Goal: Task Accomplishment & Management: Use online tool/utility

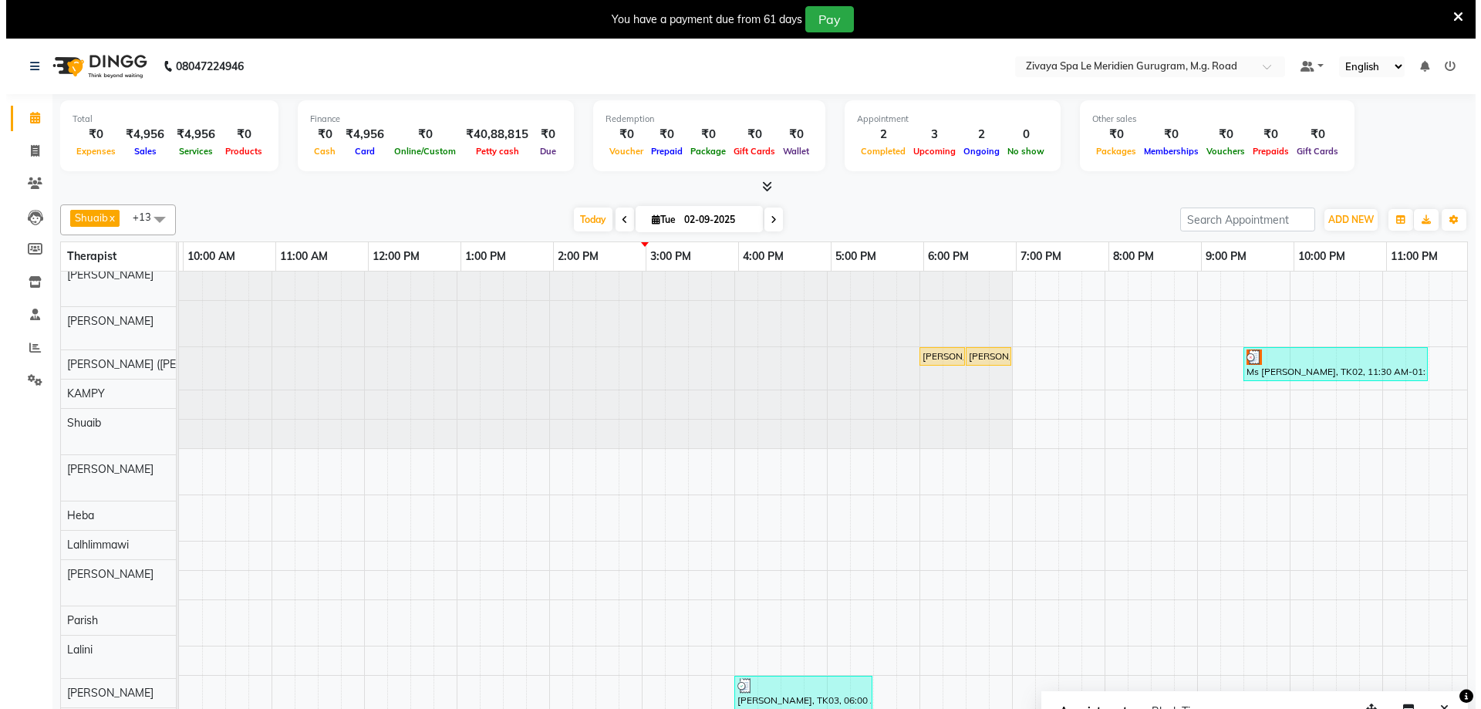
scroll to position [40, 922]
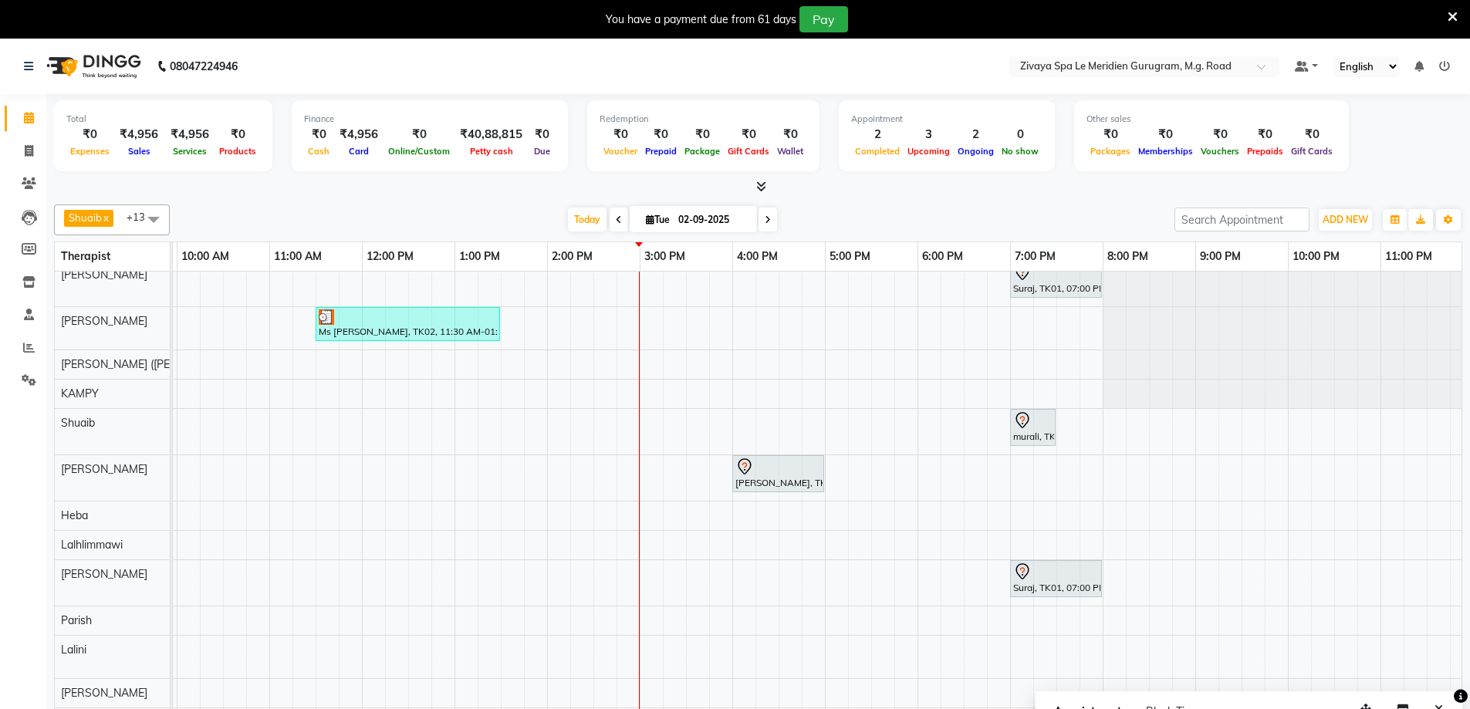
click at [1453, 15] on icon at bounding box center [1453, 17] width 10 height 14
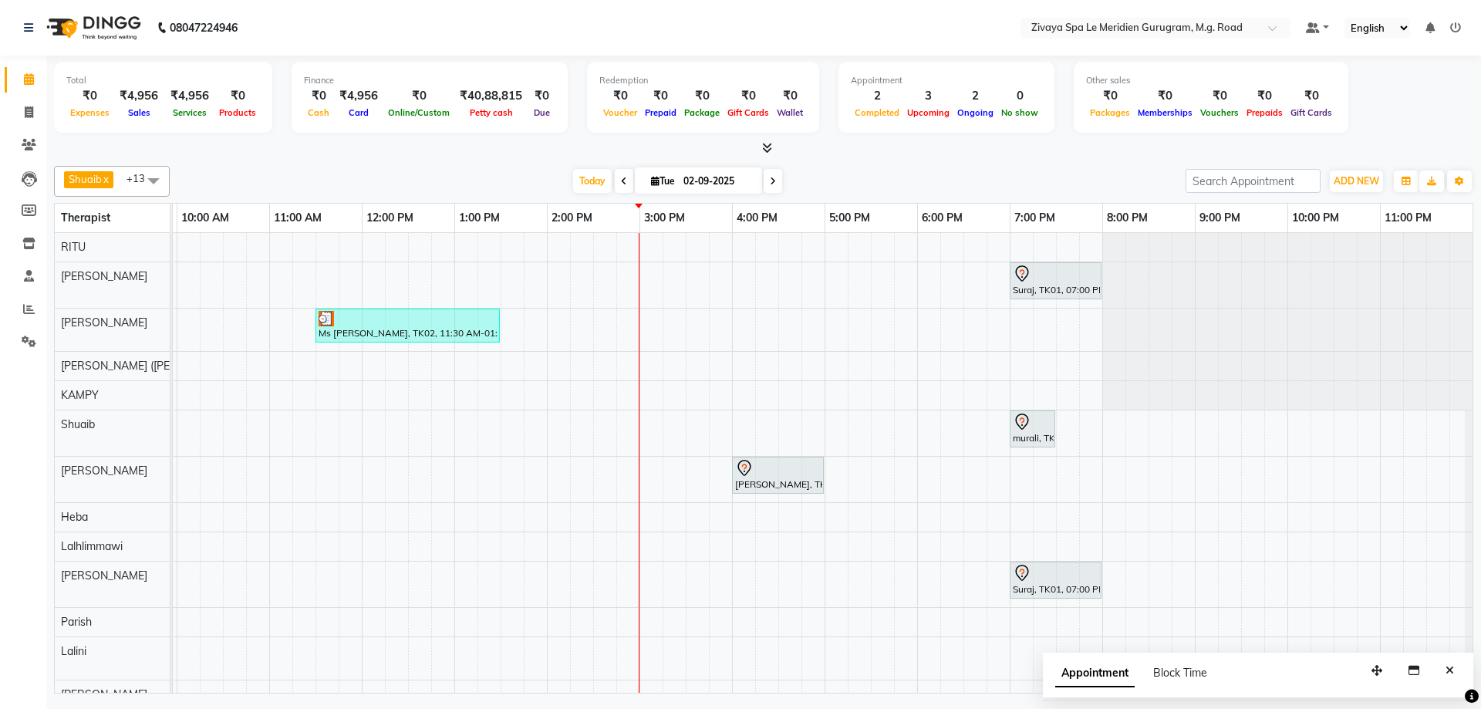
scroll to position [0, 0]
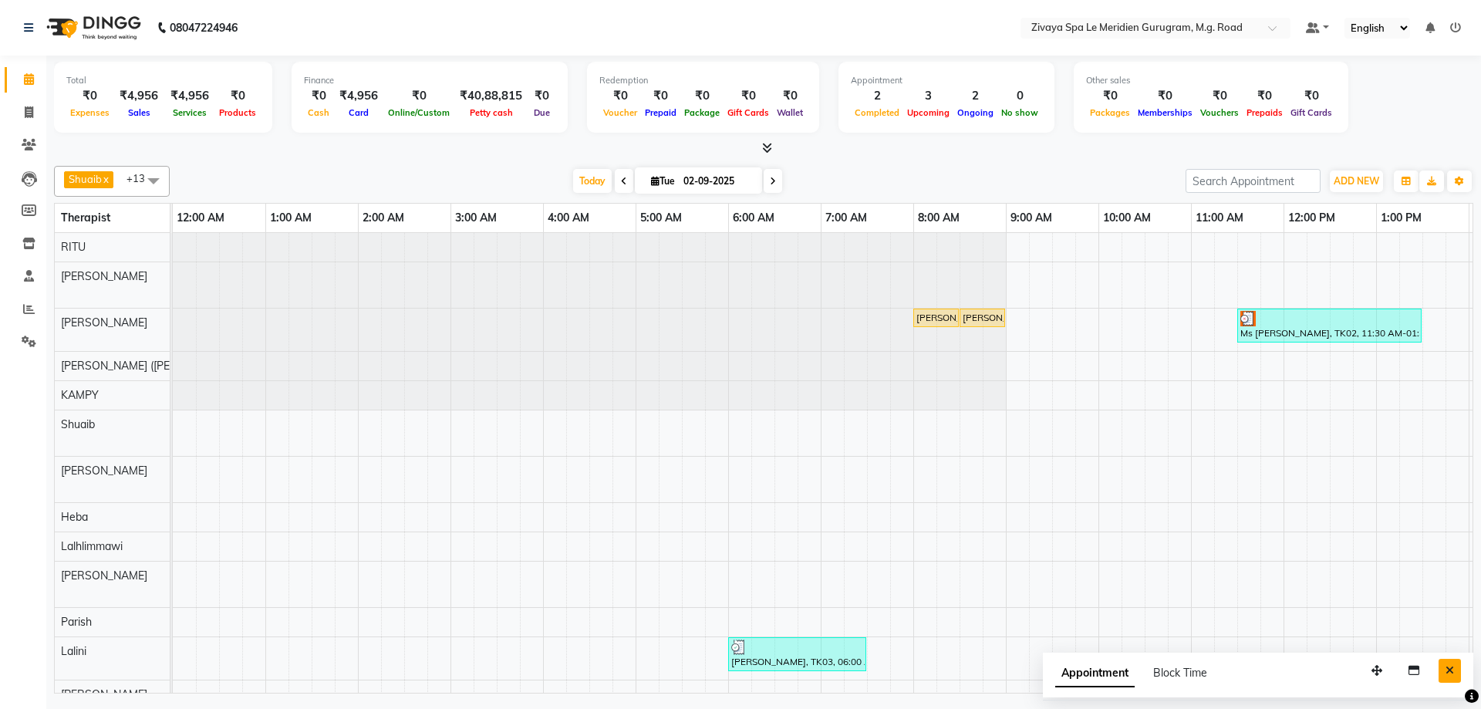
click at [1445, 674] on button "Close" at bounding box center [1450, 671] width 22 height 24
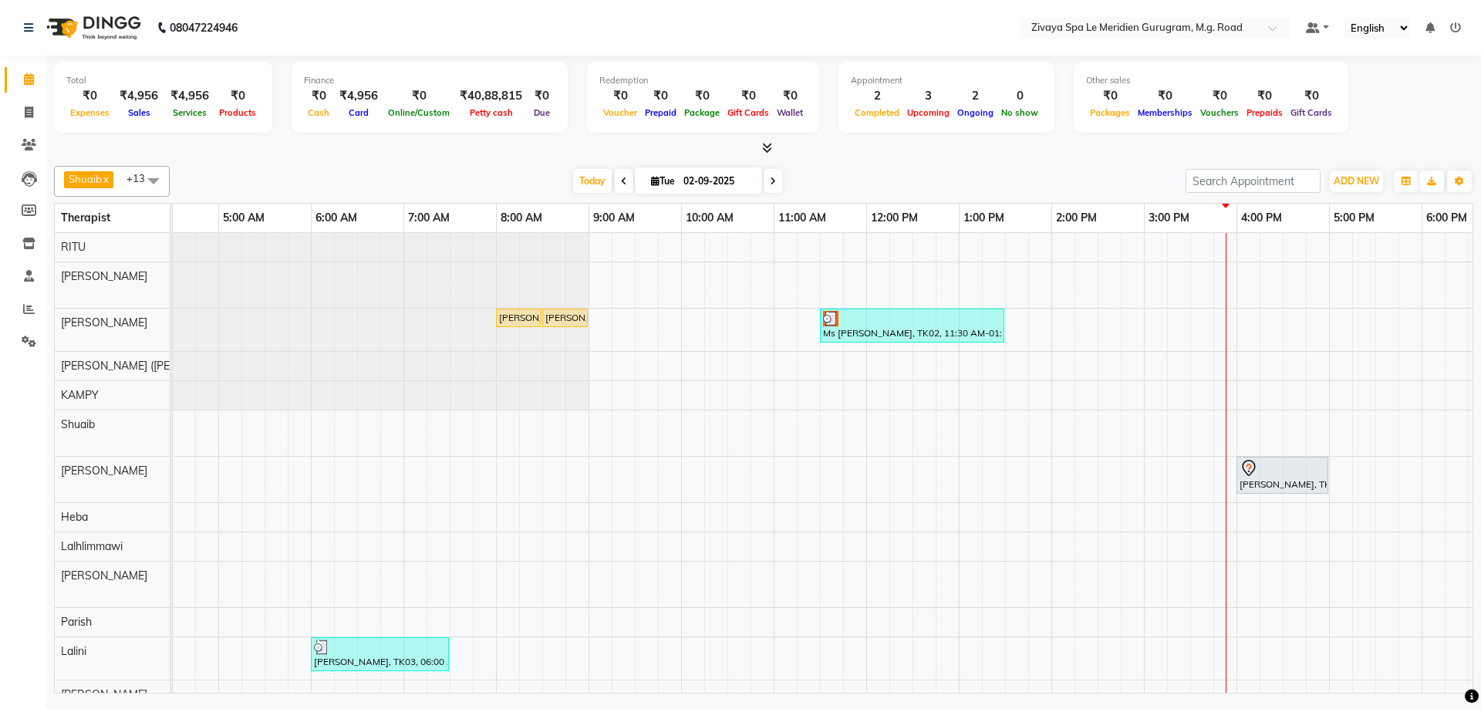
scroll to position [57, 0]
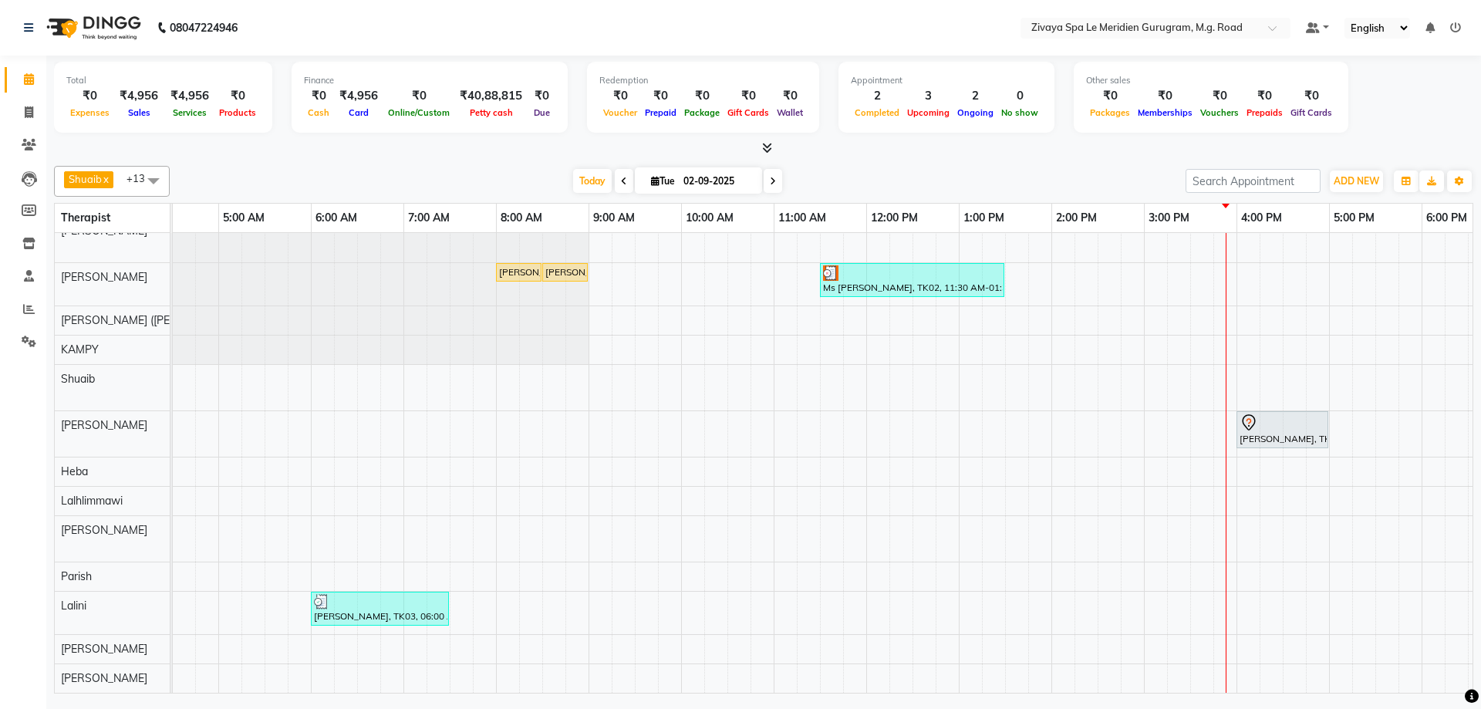
click at [1154, 461] on div "Suraj, TK01, 07:00 PM-08:00 PM, Swedish De-Stress - 60 Mins [PERSON_NAME], TK04…" at bounding box center [866, 439] width 2222 height 505
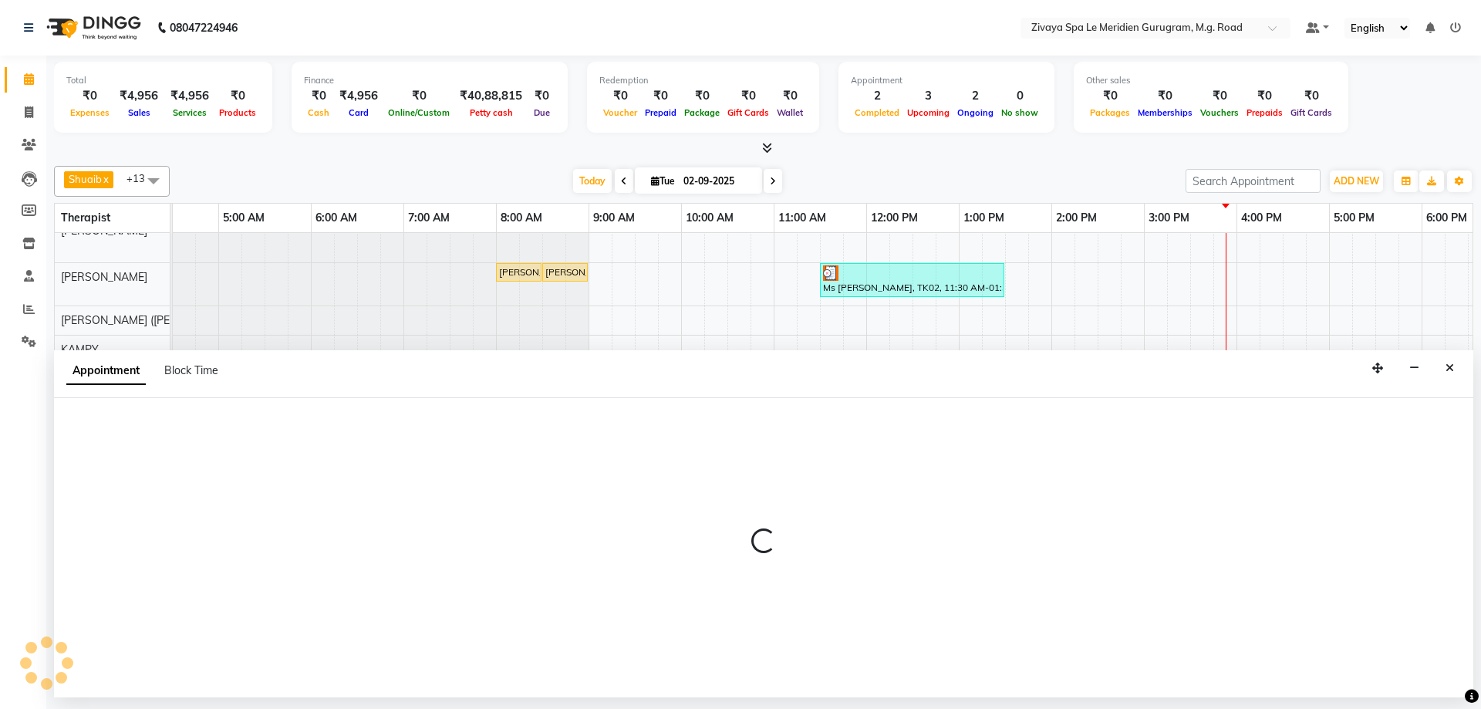
select select "63969"
select select "tentative"
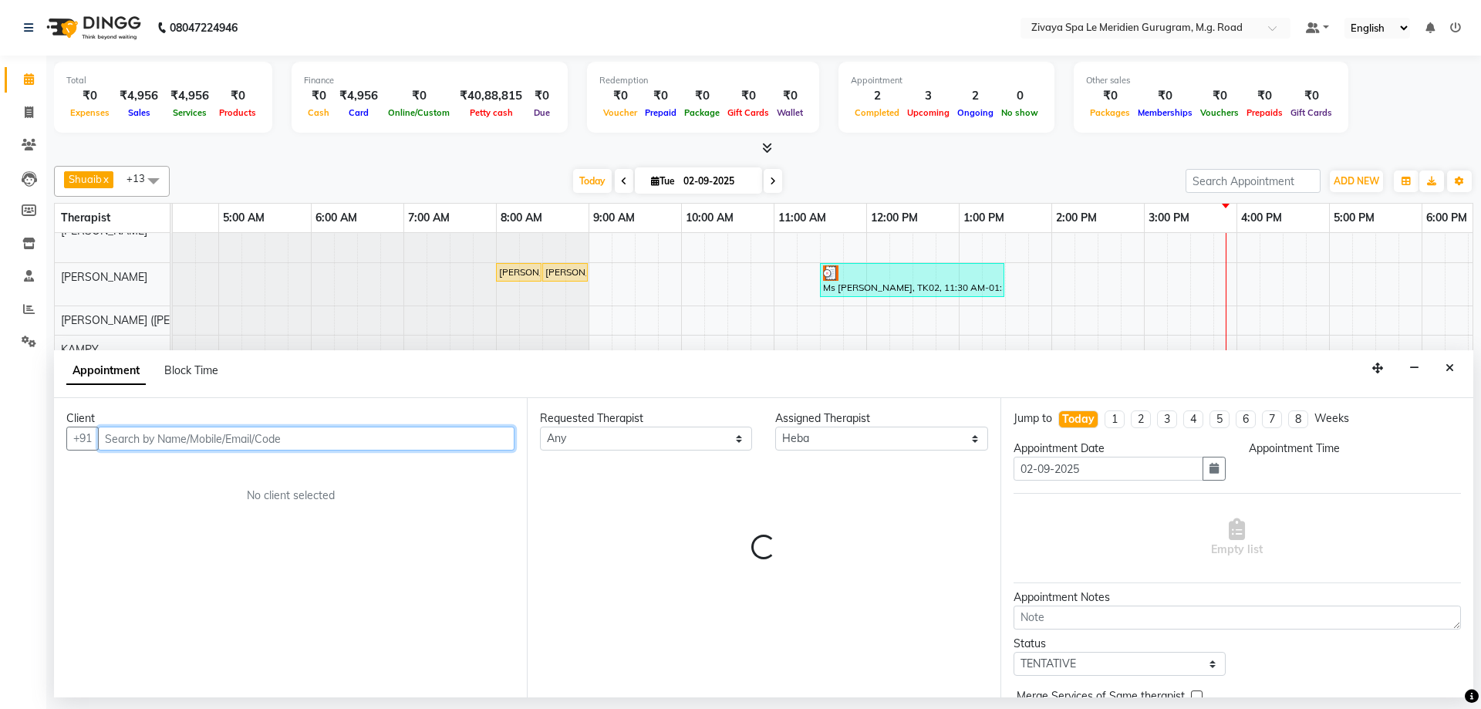
select select "900"
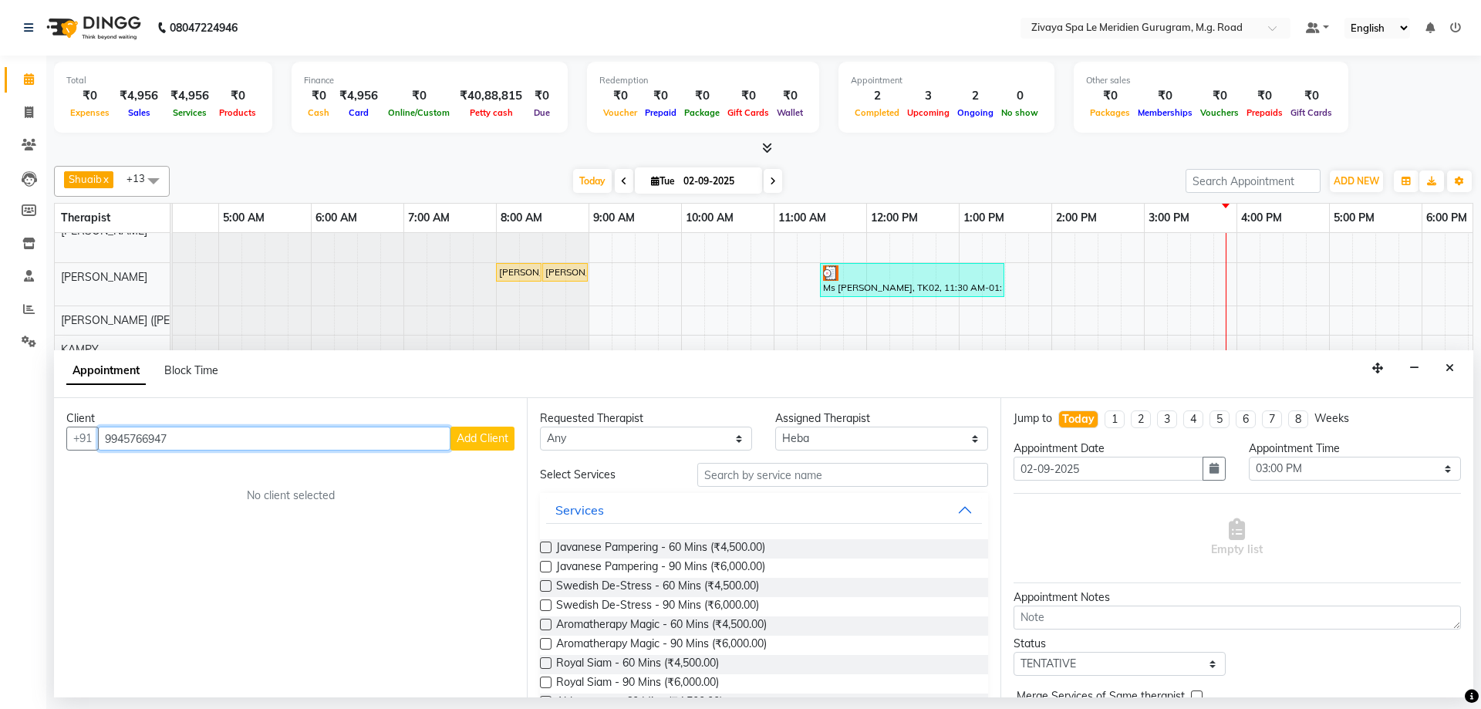
type input "9945766947"
click at [472, 441] on span "Add Client" at bounding box center [483, 438] width 52 height 14
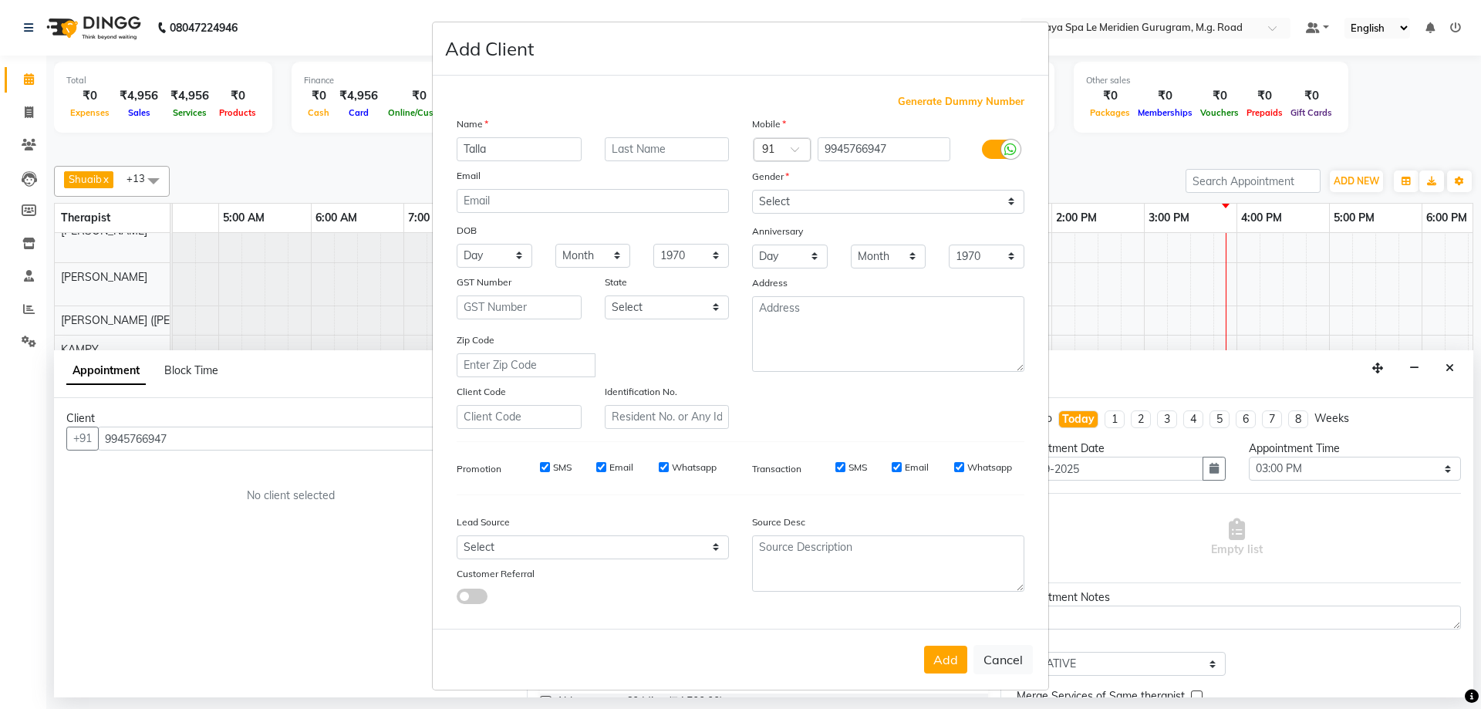
type input "Talla"
click at [792, 207] on select "Select [DEMOGRAPHIC_DATA] [DEMOGRAPHIC_DATA] Other Prefer Not To Say" at bounding box center [888, 202] width 272 height 24
click at [752, 190] on select "Select [DEMOGRAPHIC_DATA] [DEMOGRAPHIC_DATA] Other Prefer Not To Say" at bounding box center [888, 202] width 272 height 24
click at [806, 202] on select "Select [DEMOGRAPHIC_DATA] [DEMOGRAPHIC_DATA] Other Prefer Not To Say" at bounding box center [888, 202] width 272 height 24
select select "[DEMOGRAPHIC_DATA]"
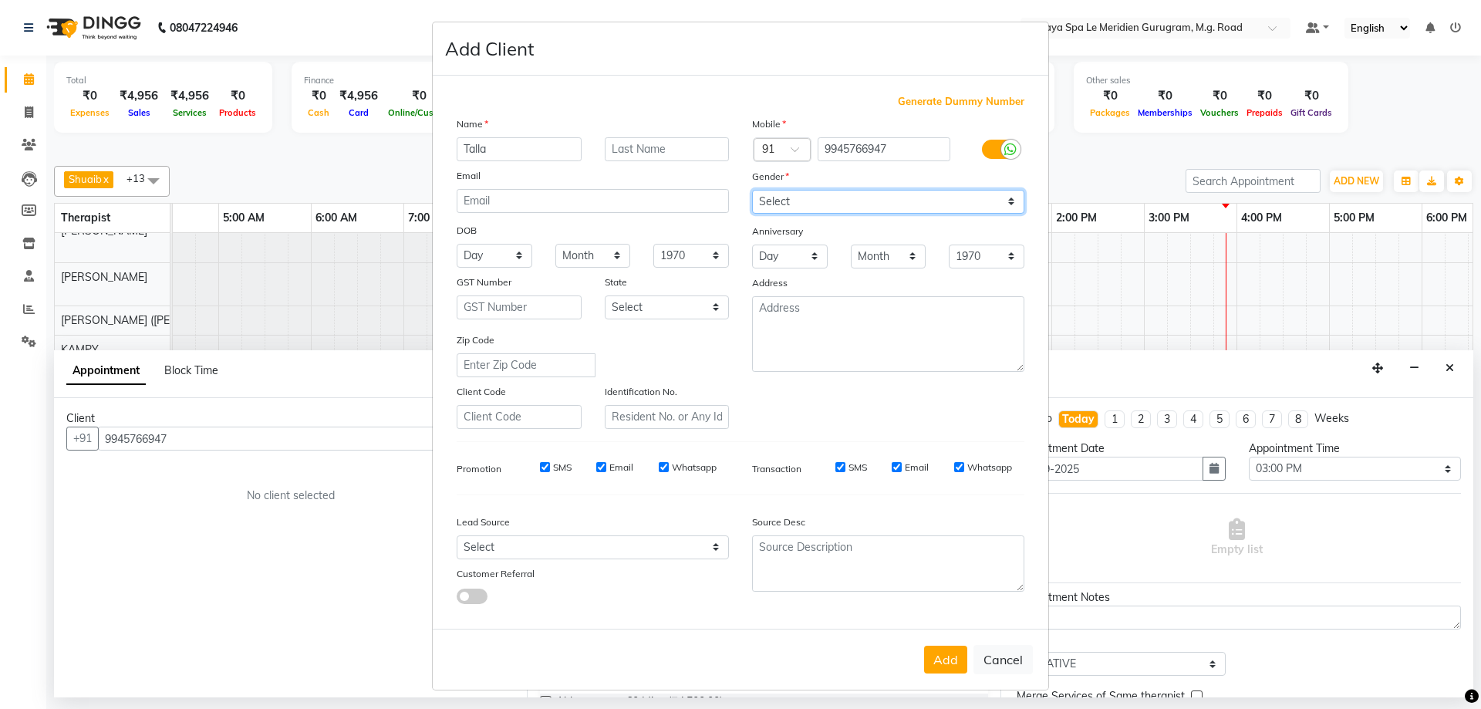
click at [752, 190] on select "Select [DEMOGRAPHIC_DATA] [DEMOGRAPHIC_DATA] Other Prefer Not To Say" at bounding box center [888, 202] width 272 height 24
click at [948, 674] on div "Add Cancel" at bounding box center [741, 659] width 616 height 61
click at [941, 660] on button "Add" at bounding box center [945, 660] width 43 height 28
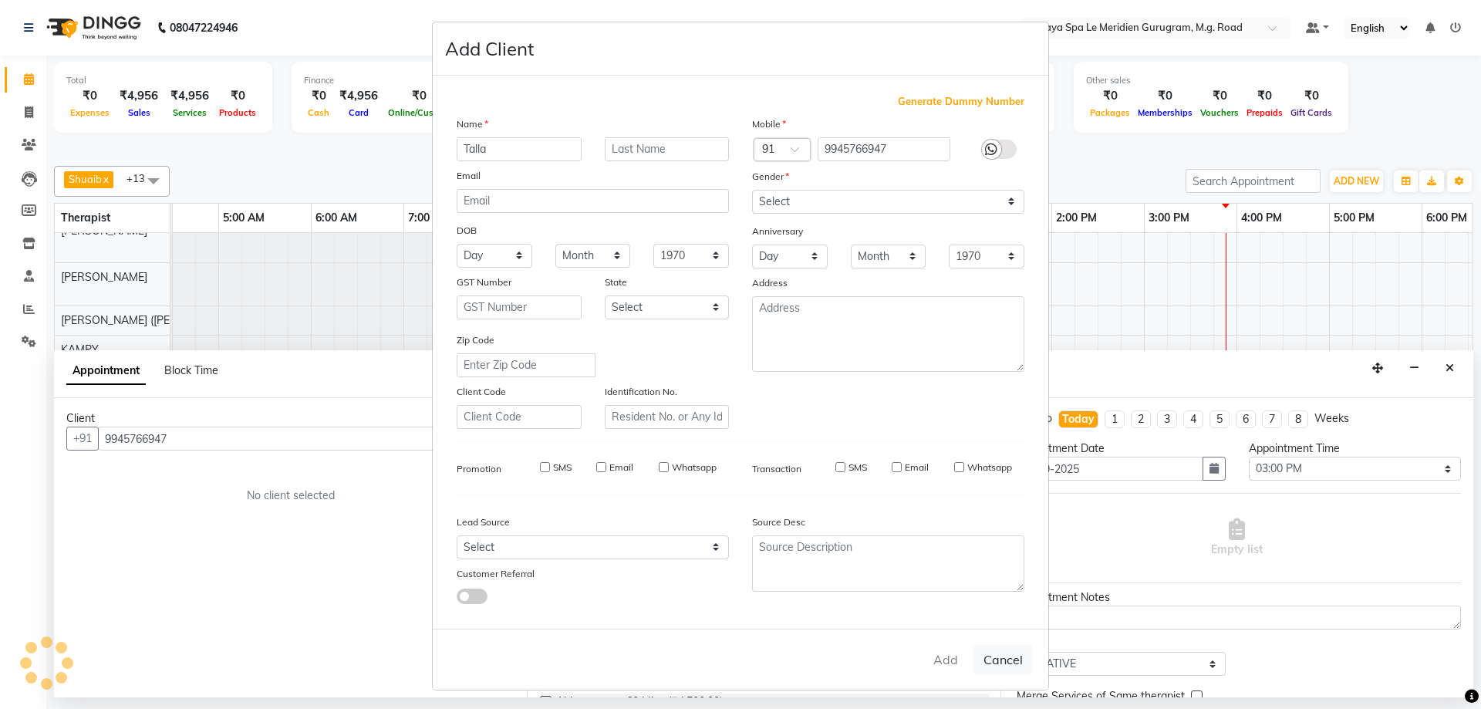
select select
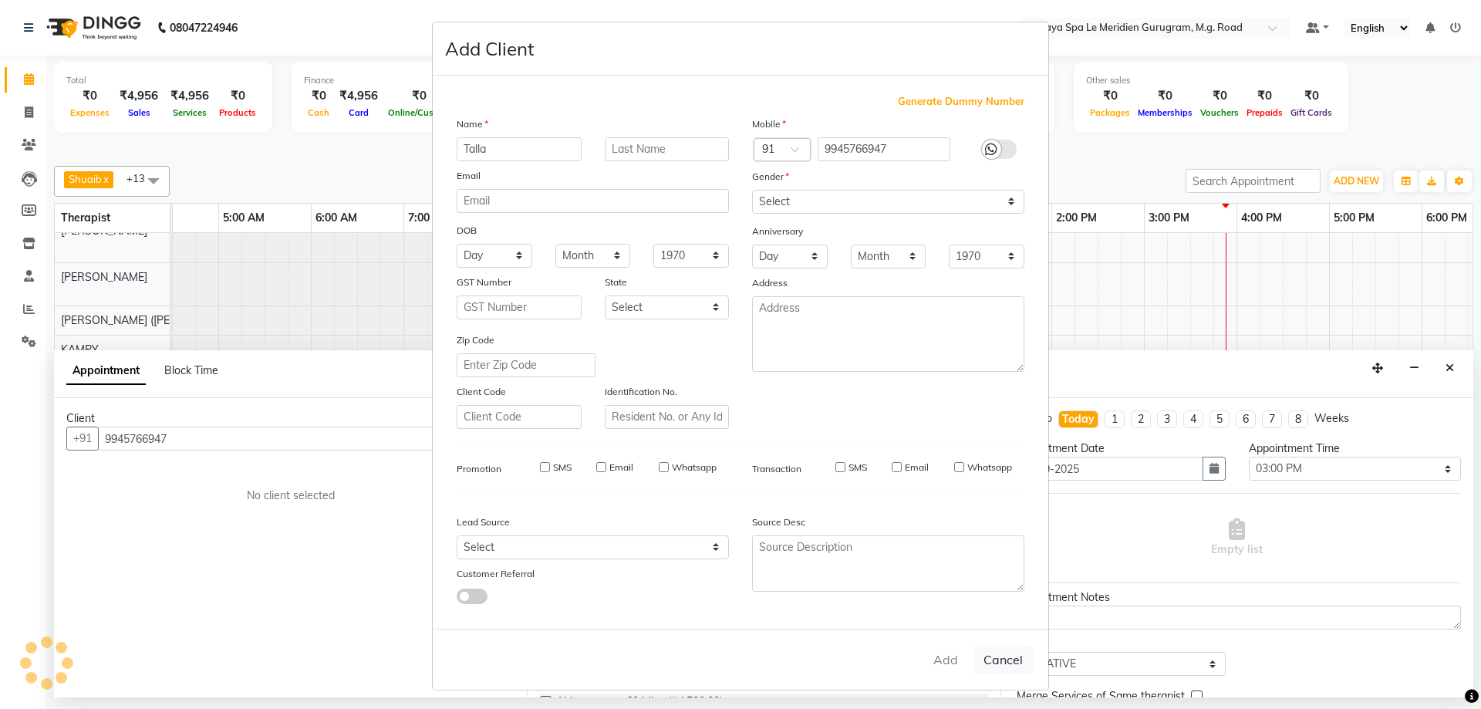
select select
checkbox input "false"
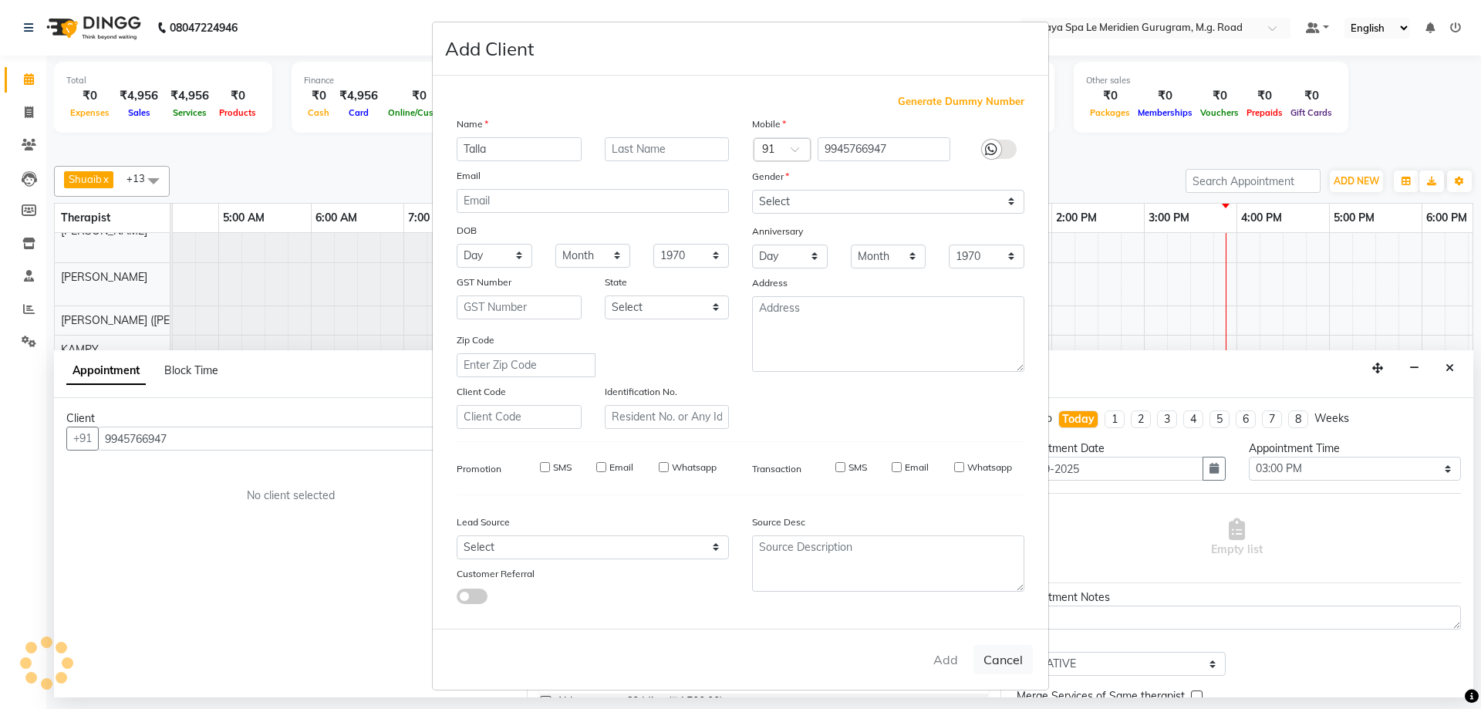
checkbox input "false"
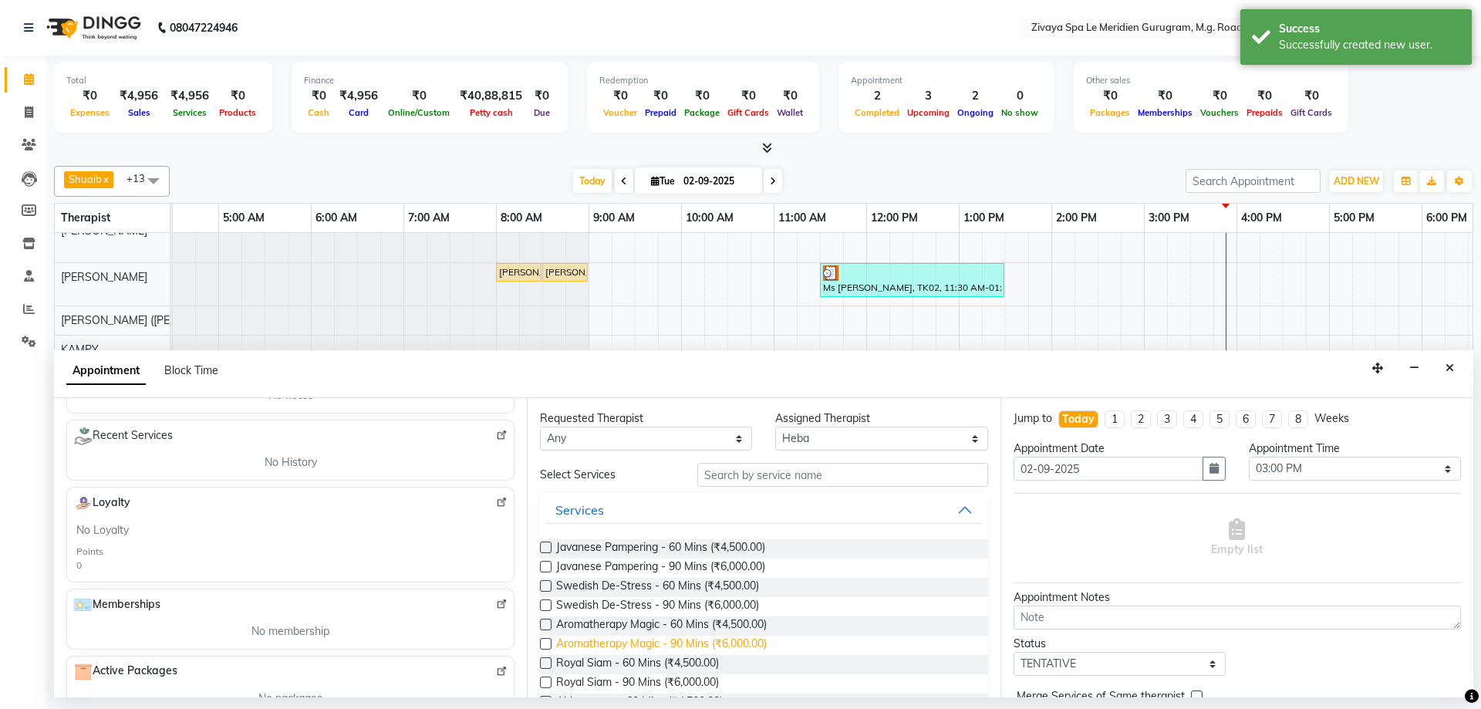
scroll to position [262, 0]
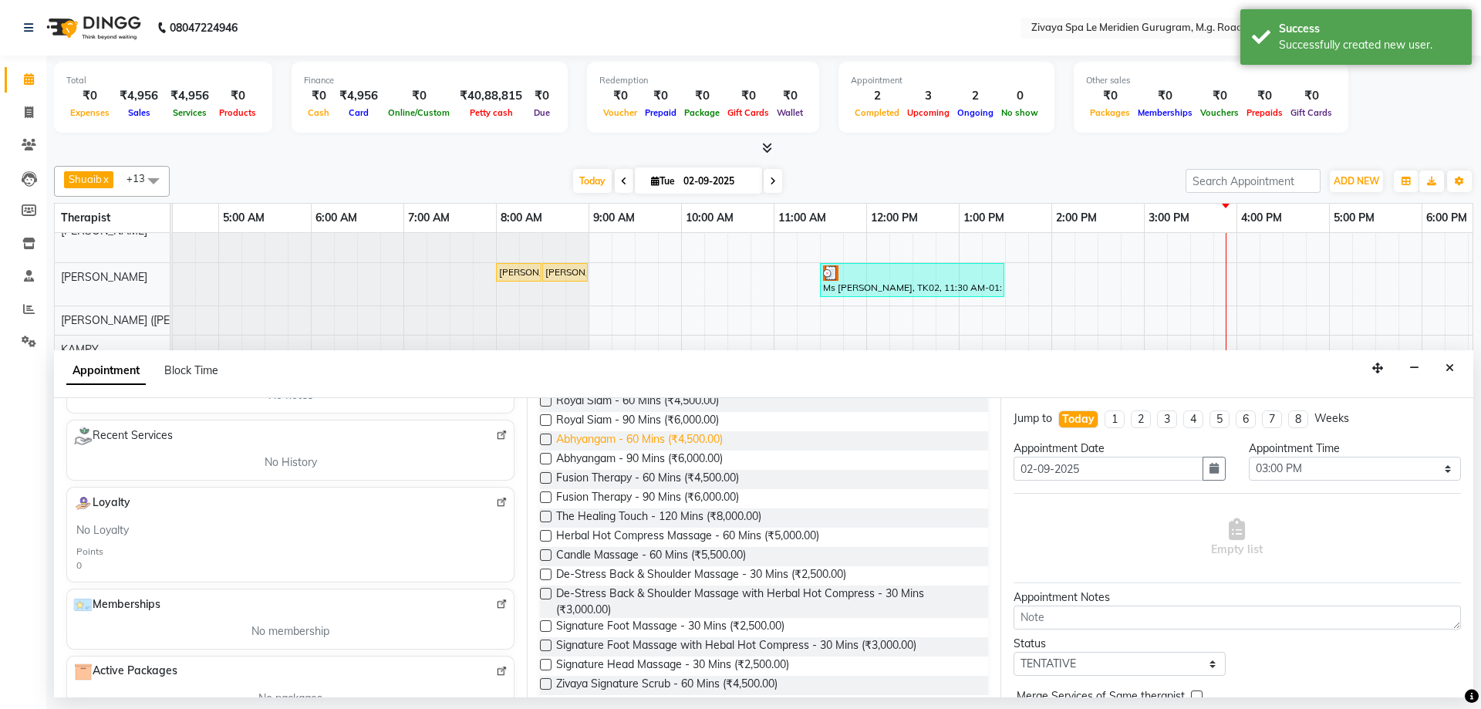
click at [671, 450] on span "Abhyangam - 60 Mins (₹4,500.00)" at bounding box center [639, 440] width 167 height 19
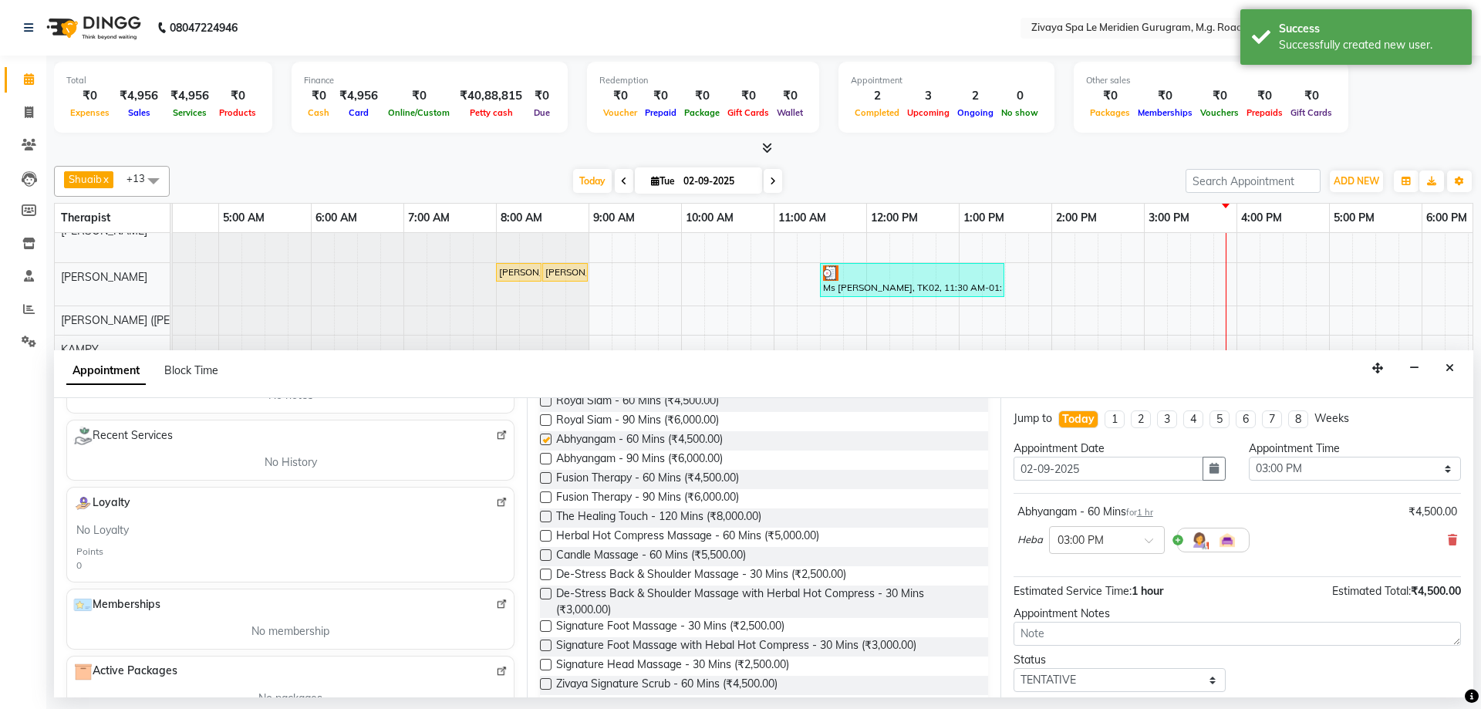
checkbox input "false"
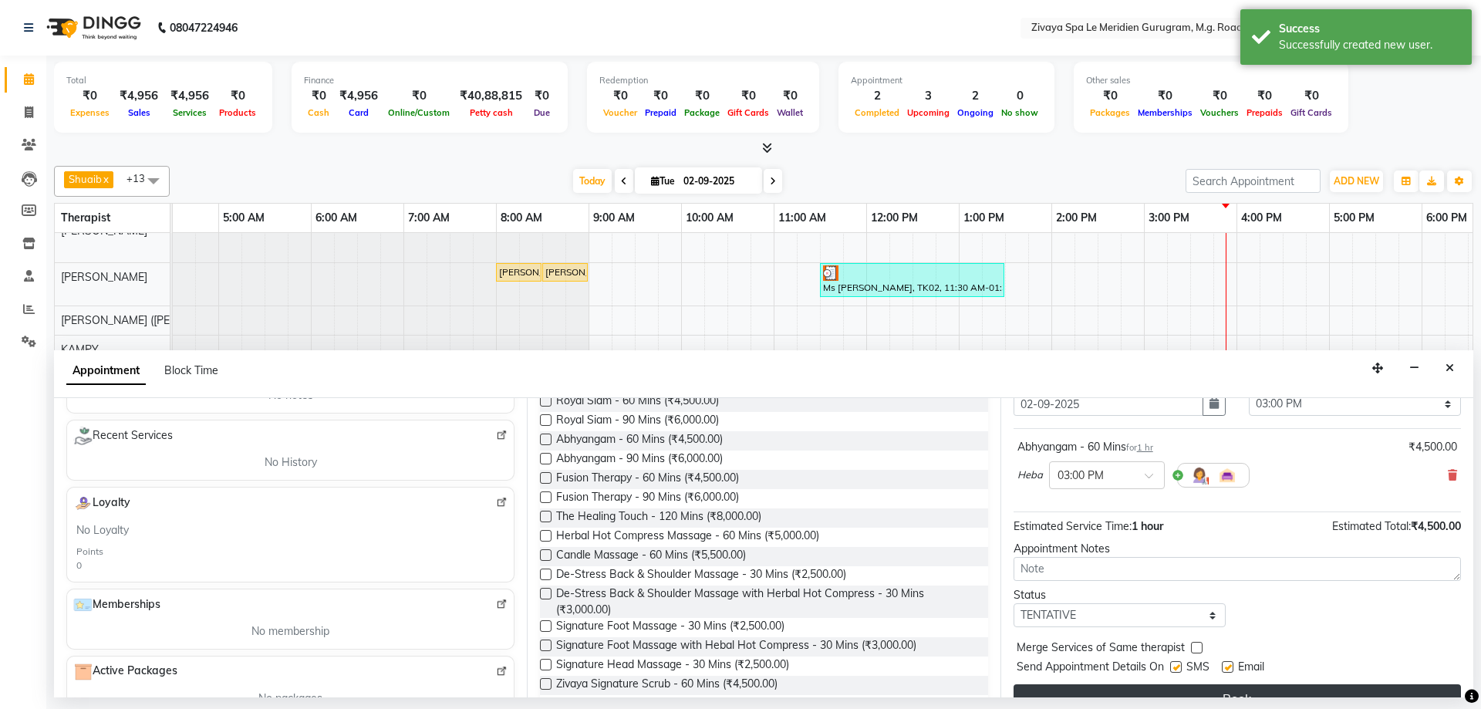
scroll to position [92, 0]
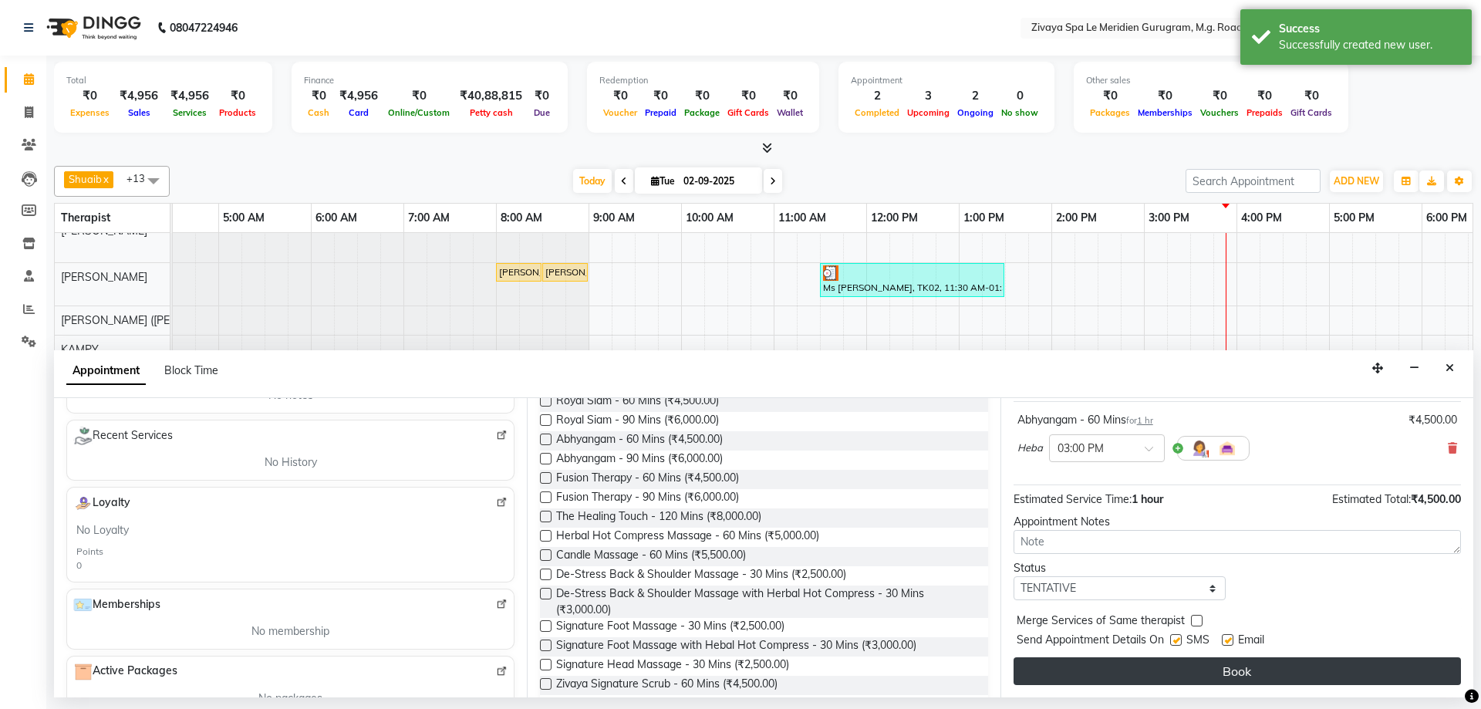
click at [1227, 671] on button "Book" at bounding box center [1238, 671] width 448 height 28
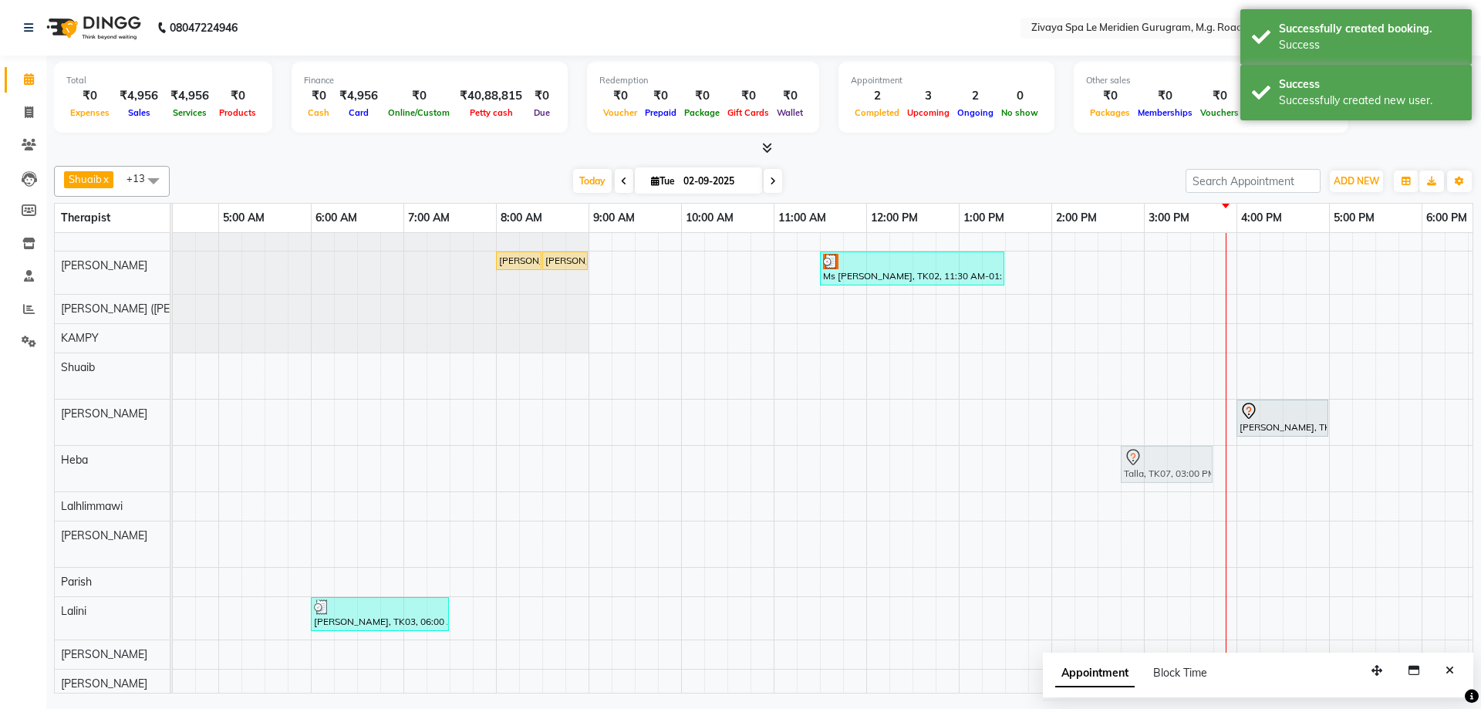
drag, startPoint x: 1188, startPoint y: 465, endPoint x: 1164, endPoint y: 467, distance: 24.7
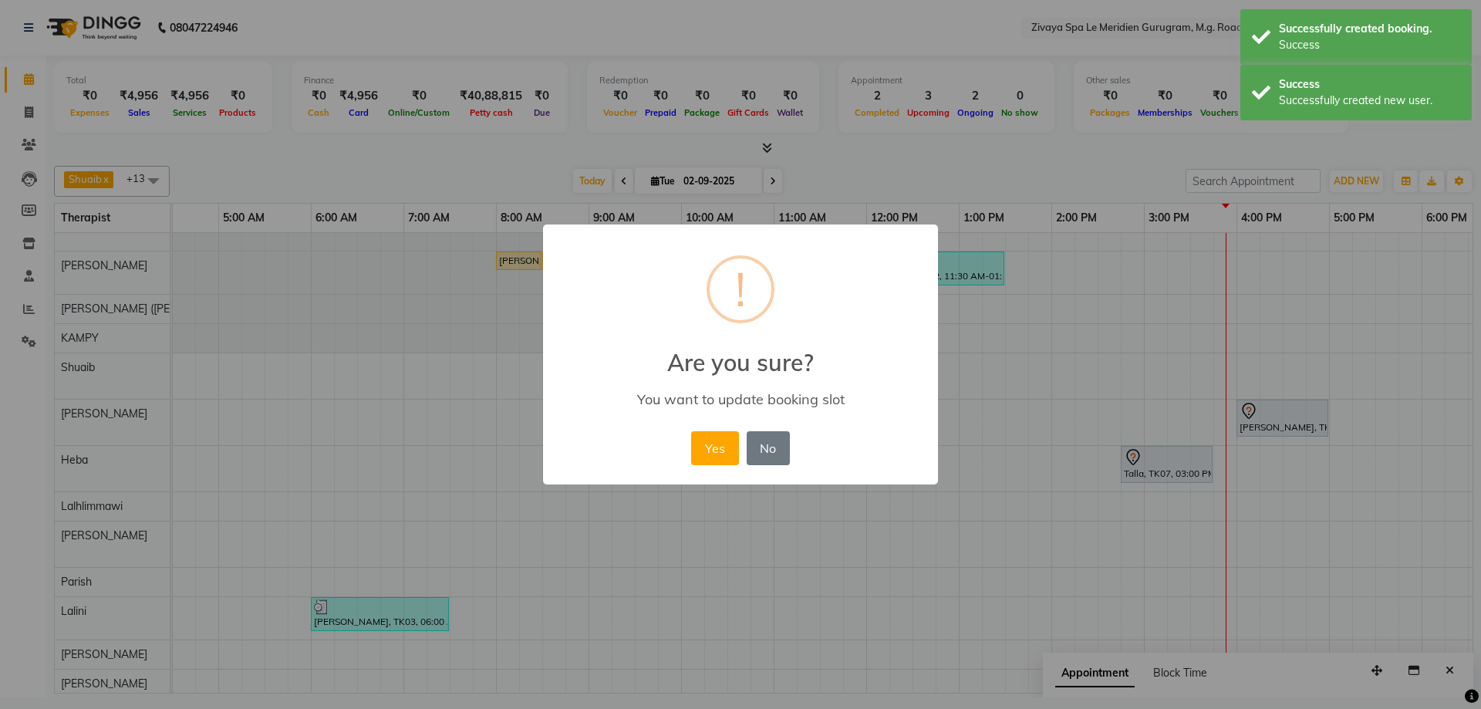
click at [705, 427] on div "Yes No No" at bounding box center [740, 448] width 106 height 42
click at [714, 442] on button "Yes" at bounding box center [714, 448] width 47 height 34
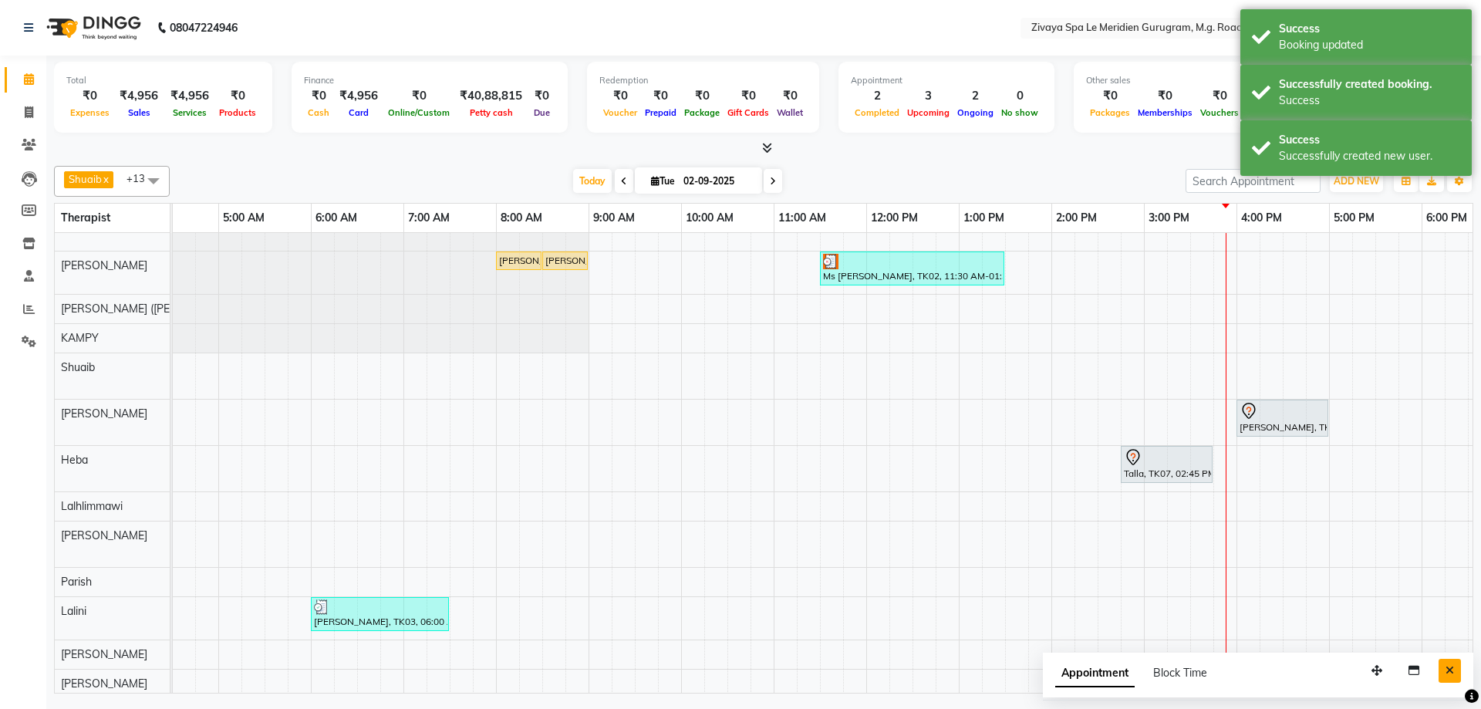
click at [1451, 671] on icon "Close" at bounding box center [1450, 670] width 8 height 11
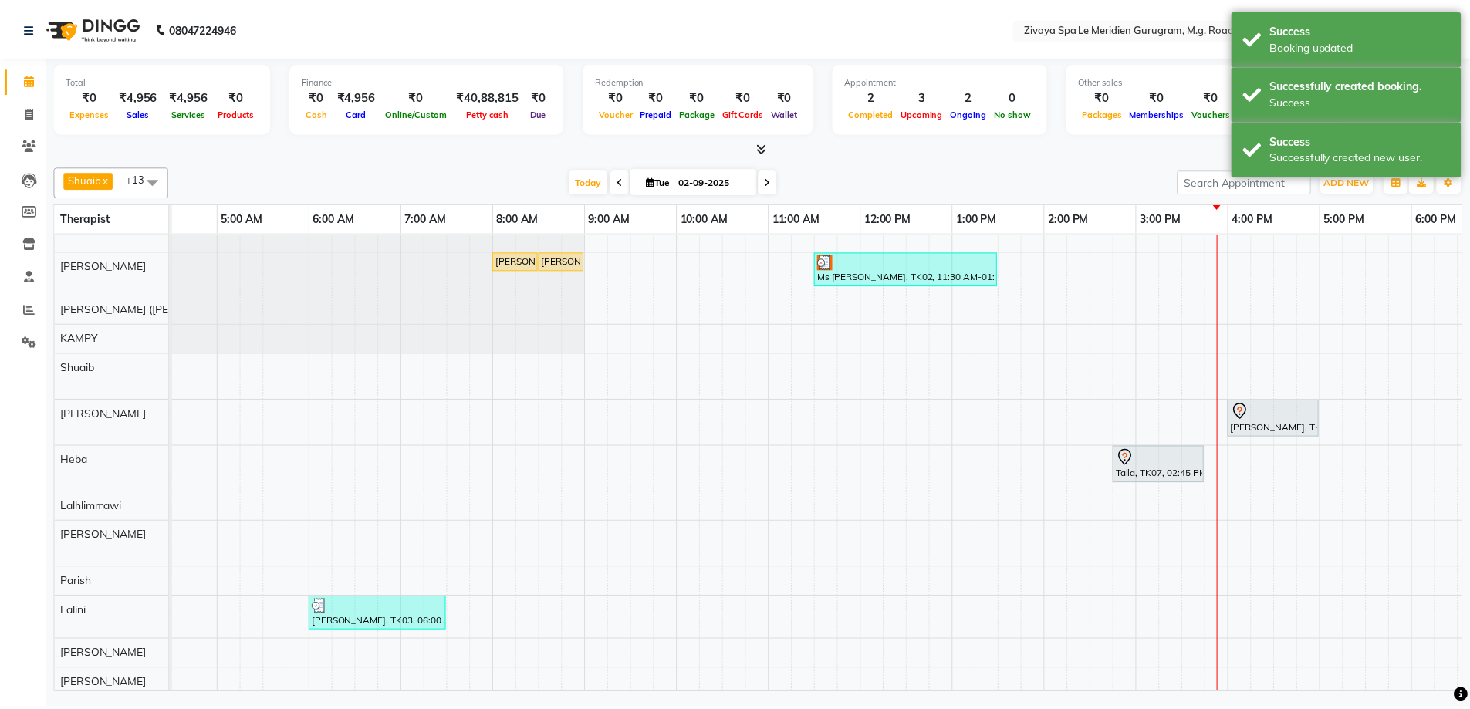
scroll to position [74, 0]
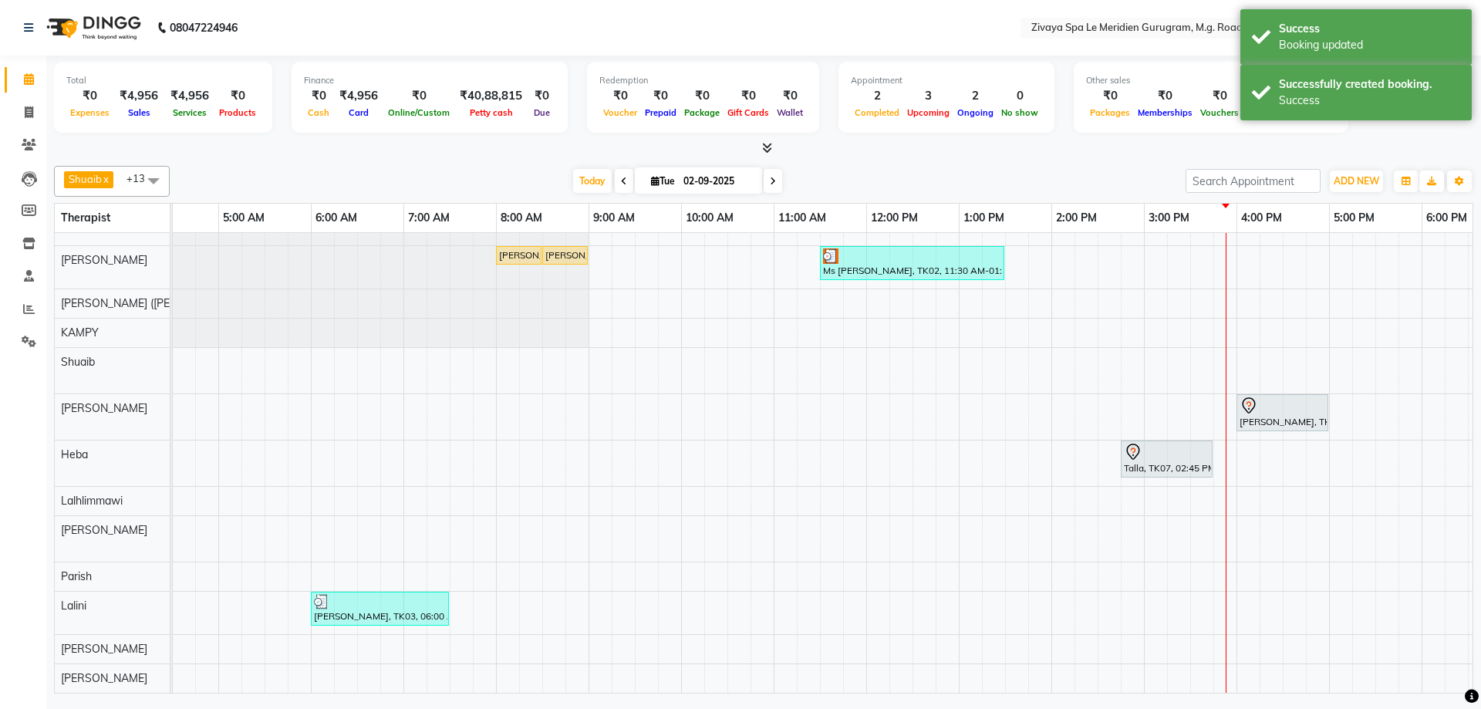
click at [1281, 398] on div at bounding box center [1283, 406] width 86 height 19
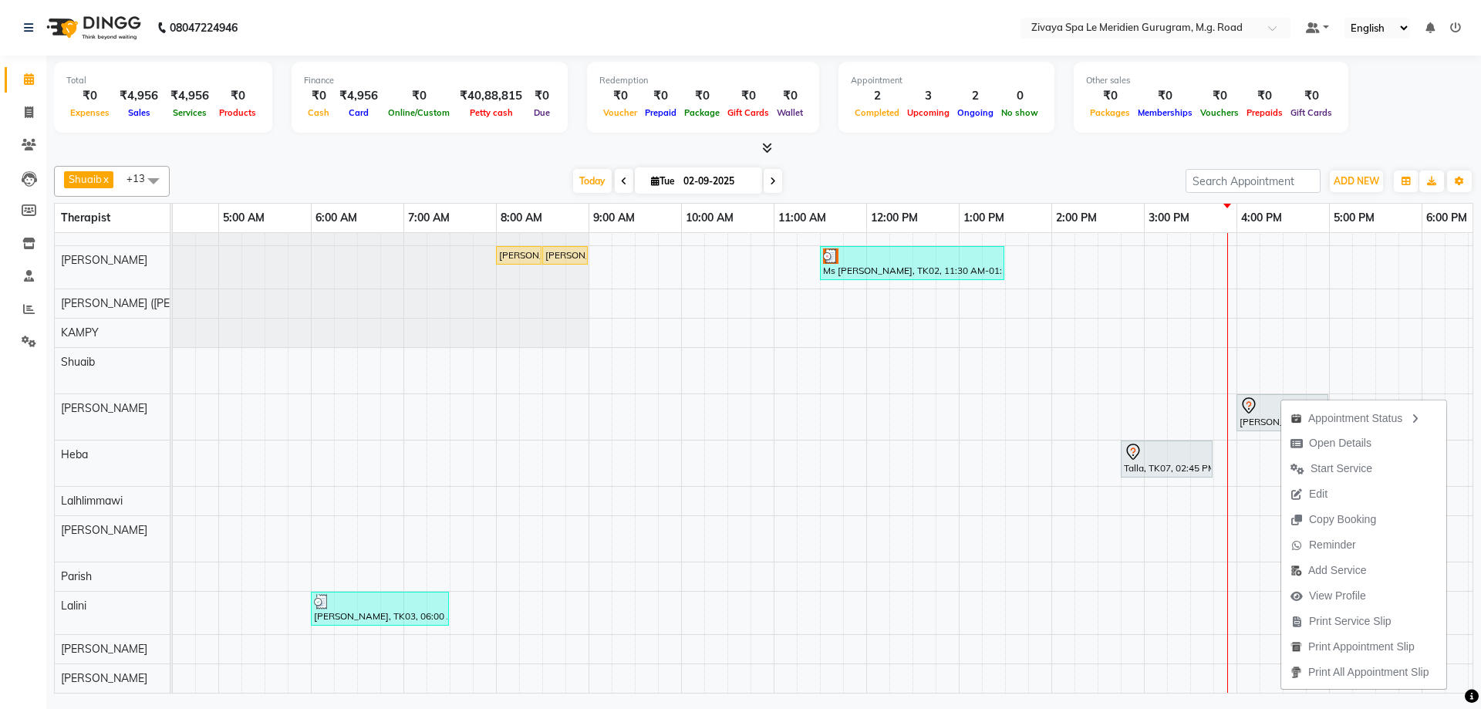
click at [951, 153] on div at bounding box center [764, 148] width 1420 height 16
click at [1146, 448] on div at bounding box center [1167, 452] width 86 height 19
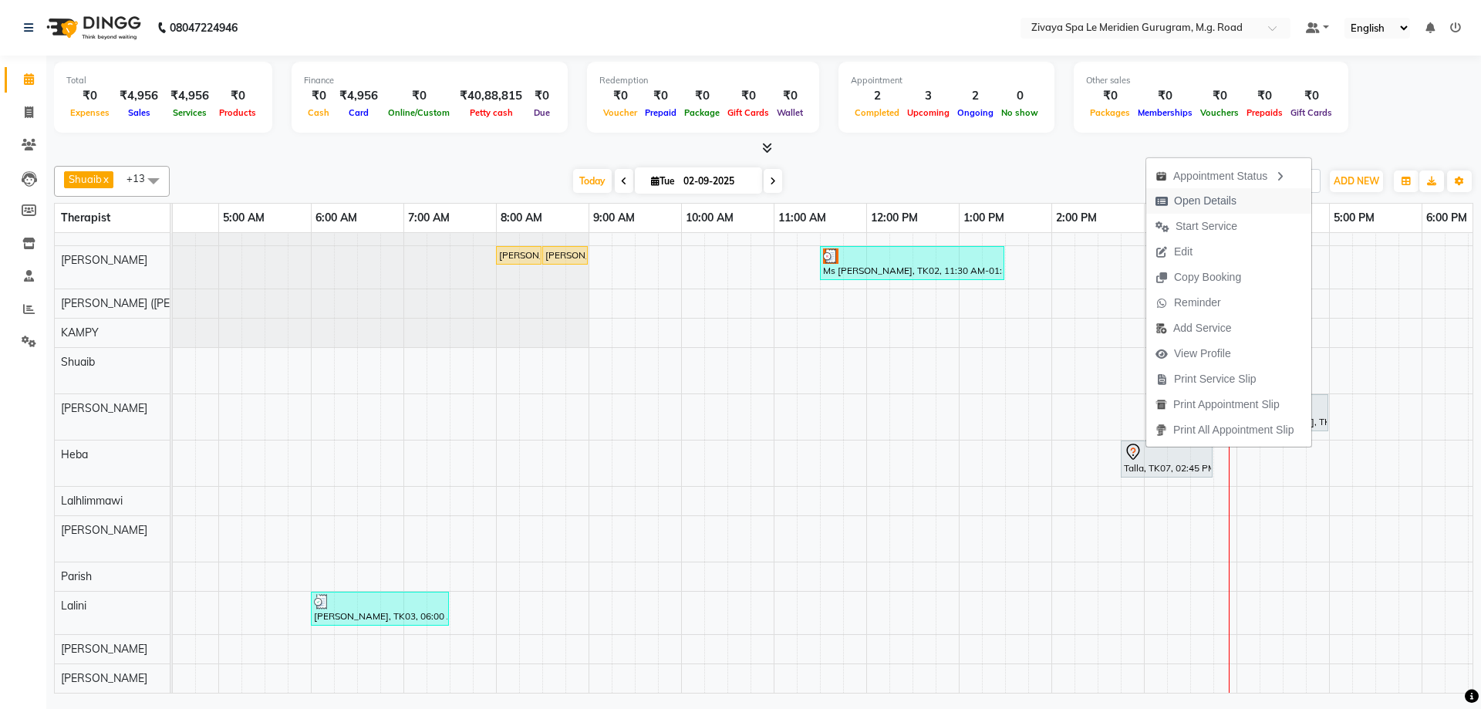
click at [1204, 202] on span "Open Details" at bounding box center [1205, 201] width 62 height 16
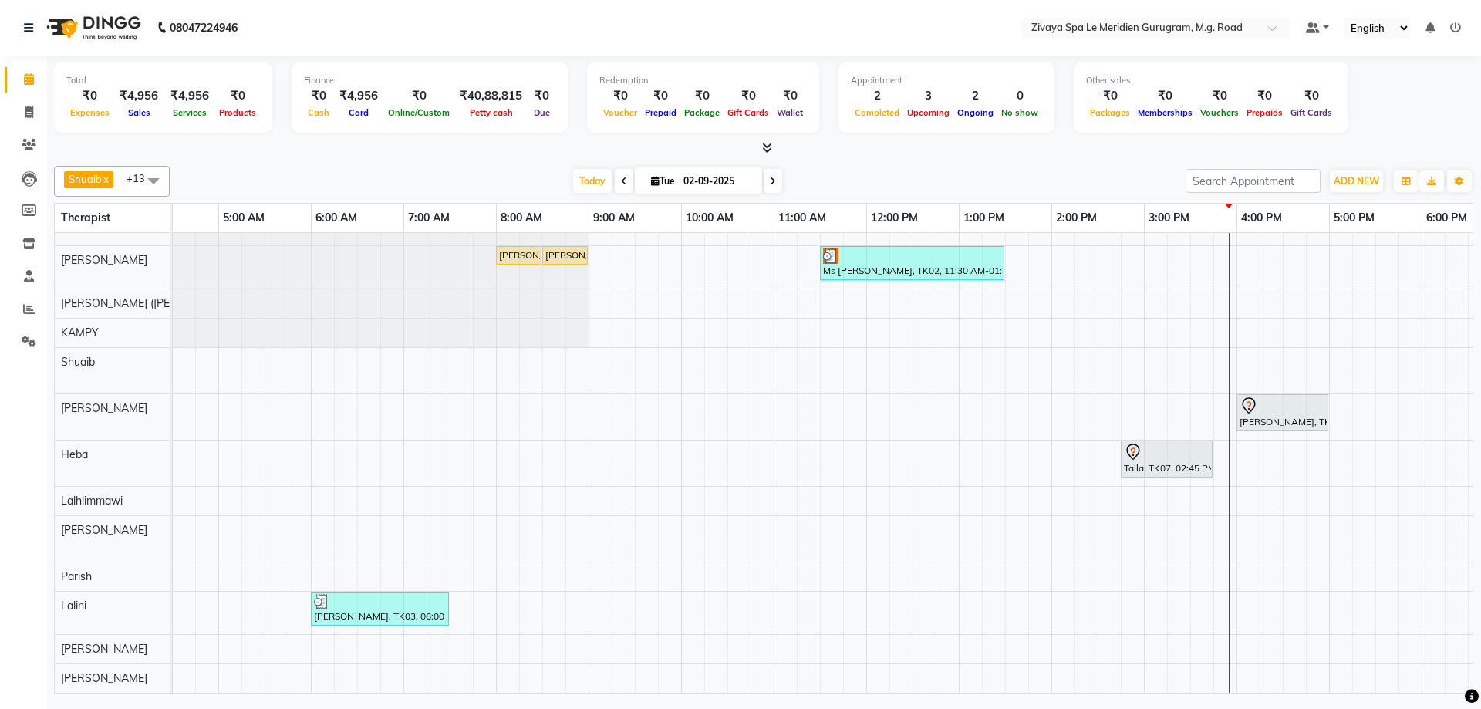
click at [1164, 446] on div at bounding box center [1167, 452] width 86 height 19
click at [1220, 192] on span "Open Details" at bounding box center [1224, 199] width 62 height 16
select select "7"
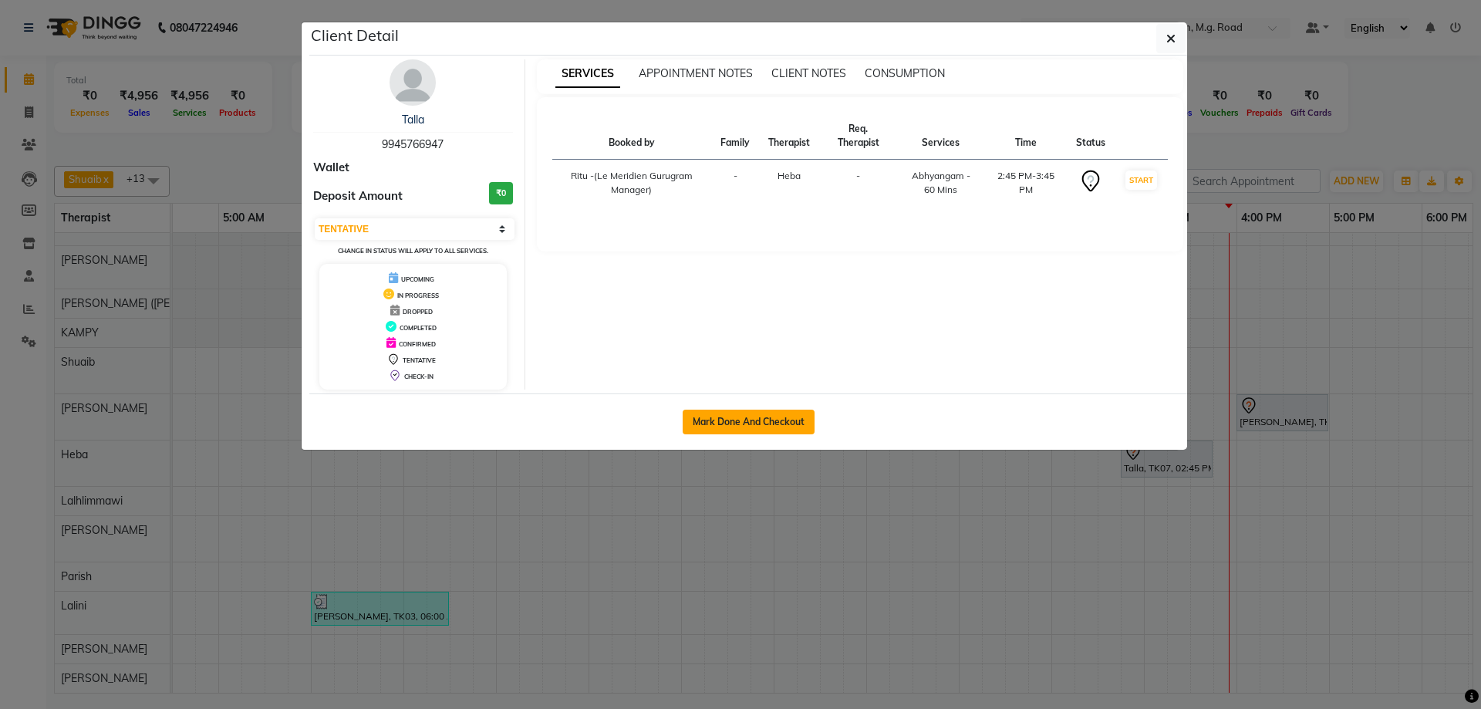
click at [778, 414] on button "Mark Done And Checkout" at bounding box center [749, 422] width 132 height 25
select select "service"
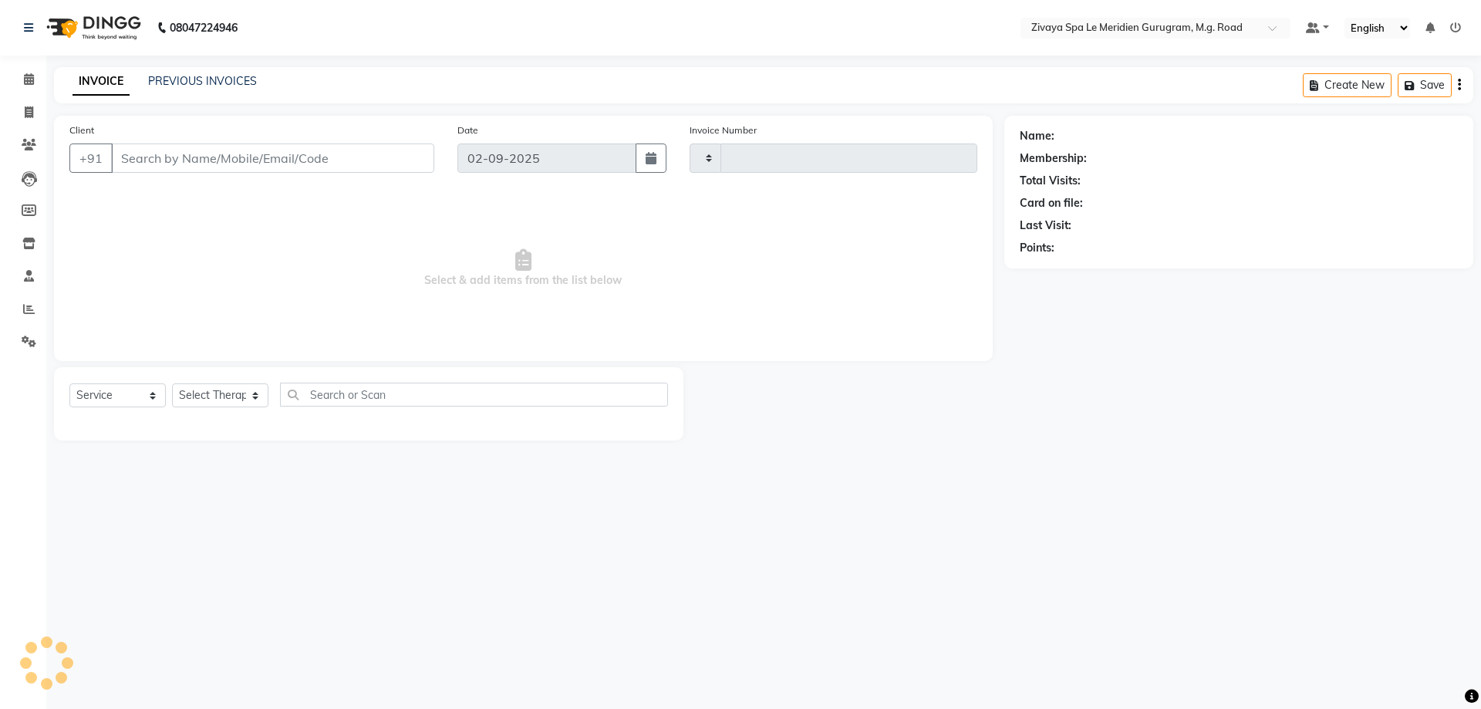
select select "3"
type input "1783"
select select "6503"
type input "9945766947"
select select "63969"
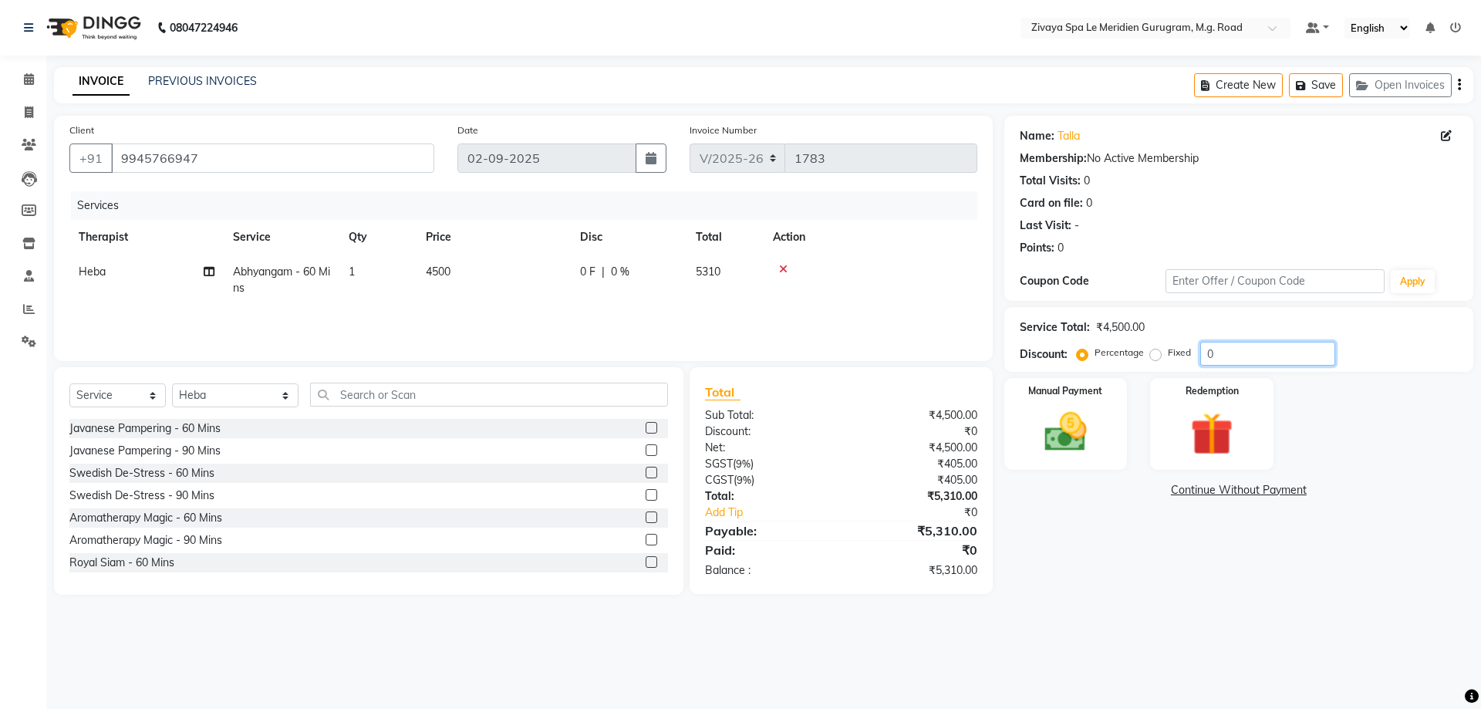
click at [1231, 363] on input "0" at bounding box center [1268, 354] width 135 height 24
type input "20"
click at [1082, 434] on img at bounding box center [1066, 432] width 72 height 51
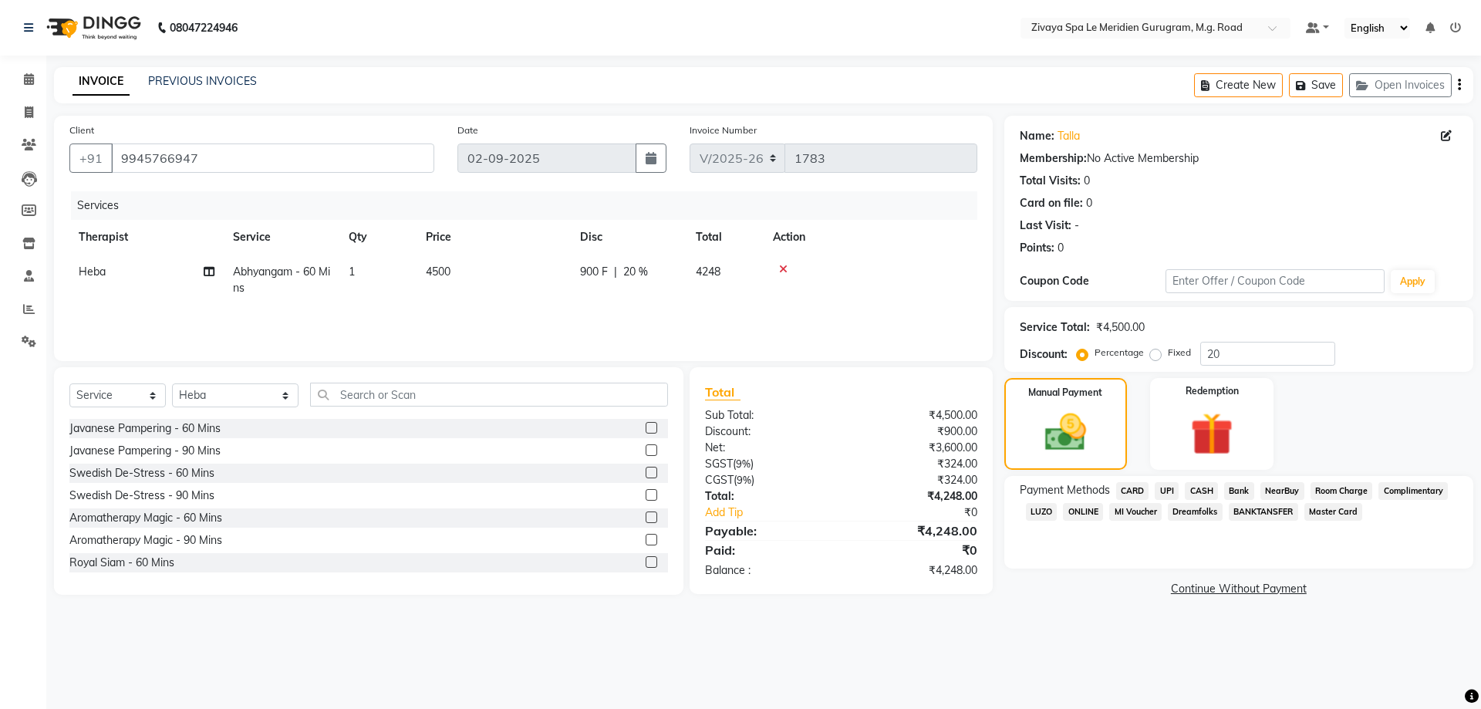
click at [1340, 488] on span "Room Charge" at bounding box center [1342, 491] width 62 height 18
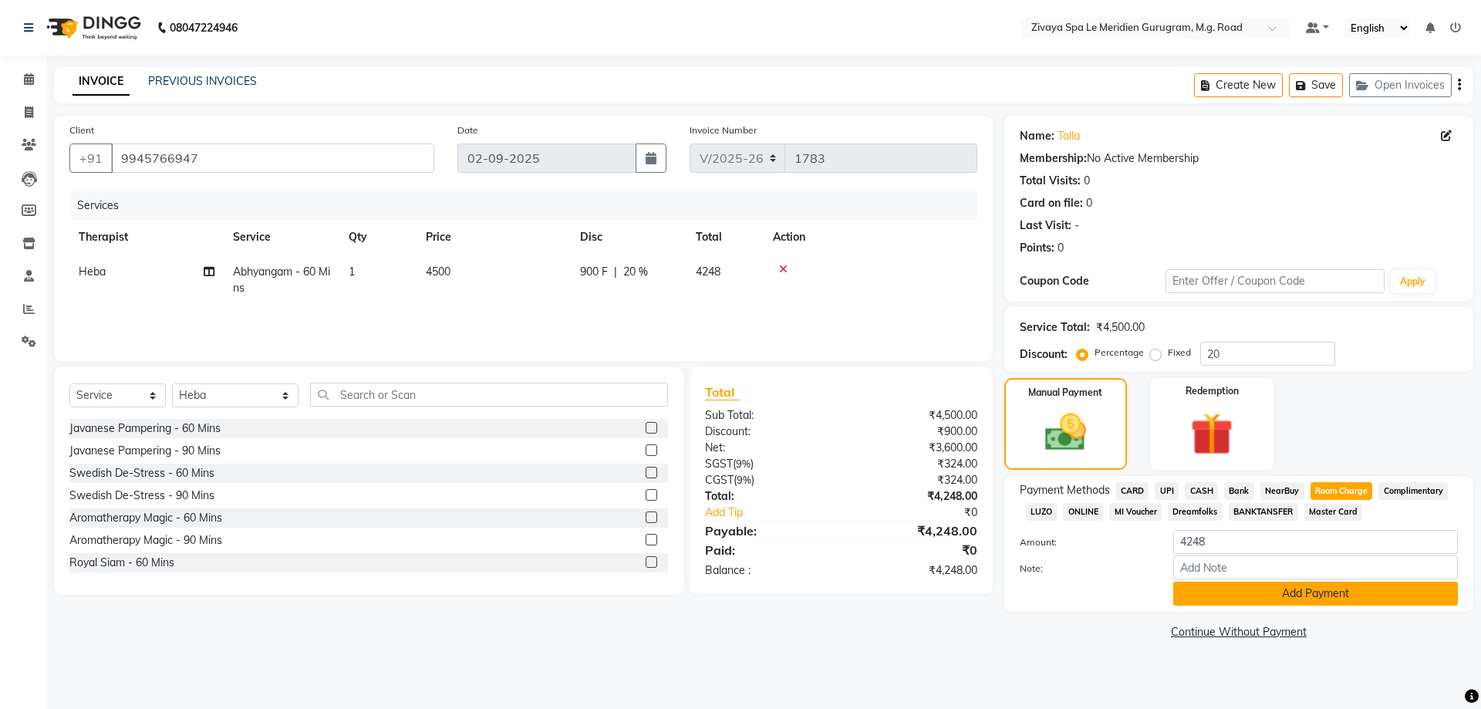
click at [1245, 588] on button "Add Payment" at bounding box center [1316, 594] width 285 height 24
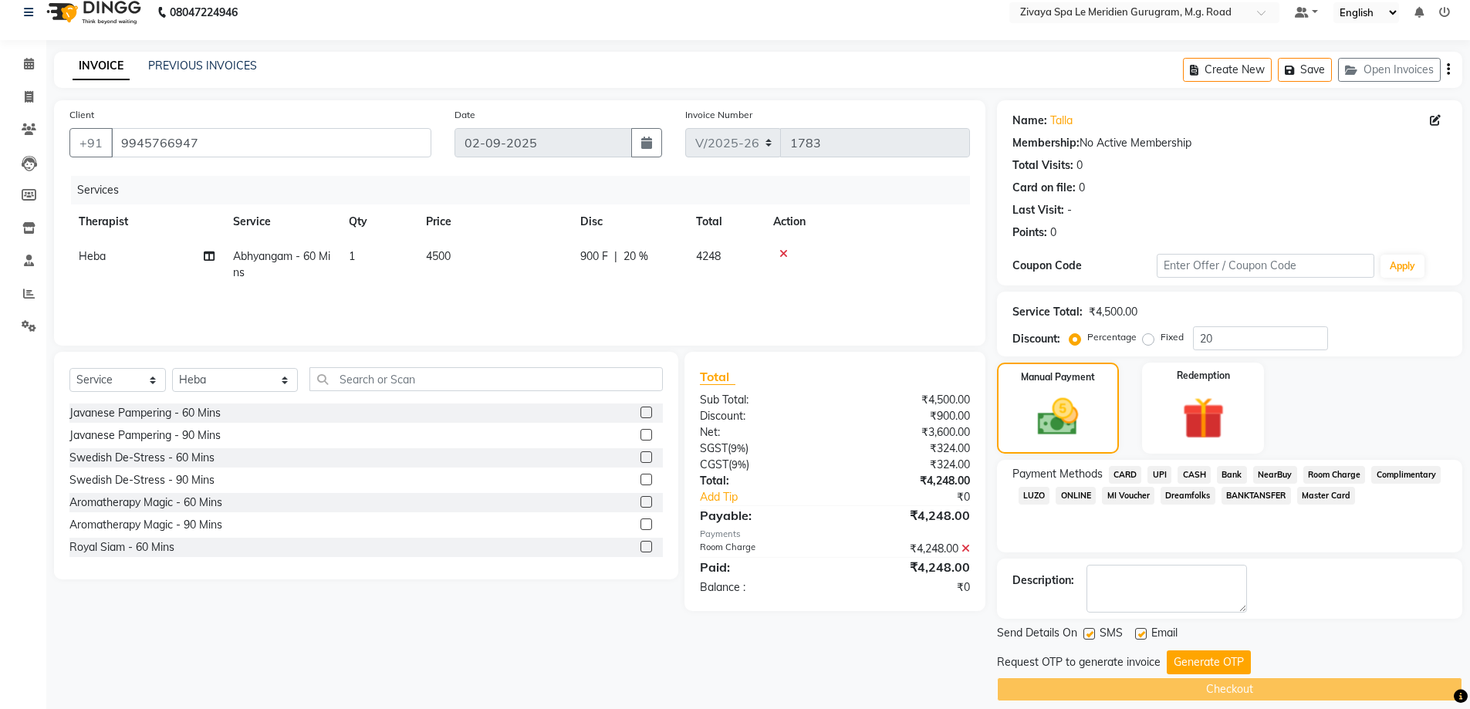
scroll to position [31, 0]
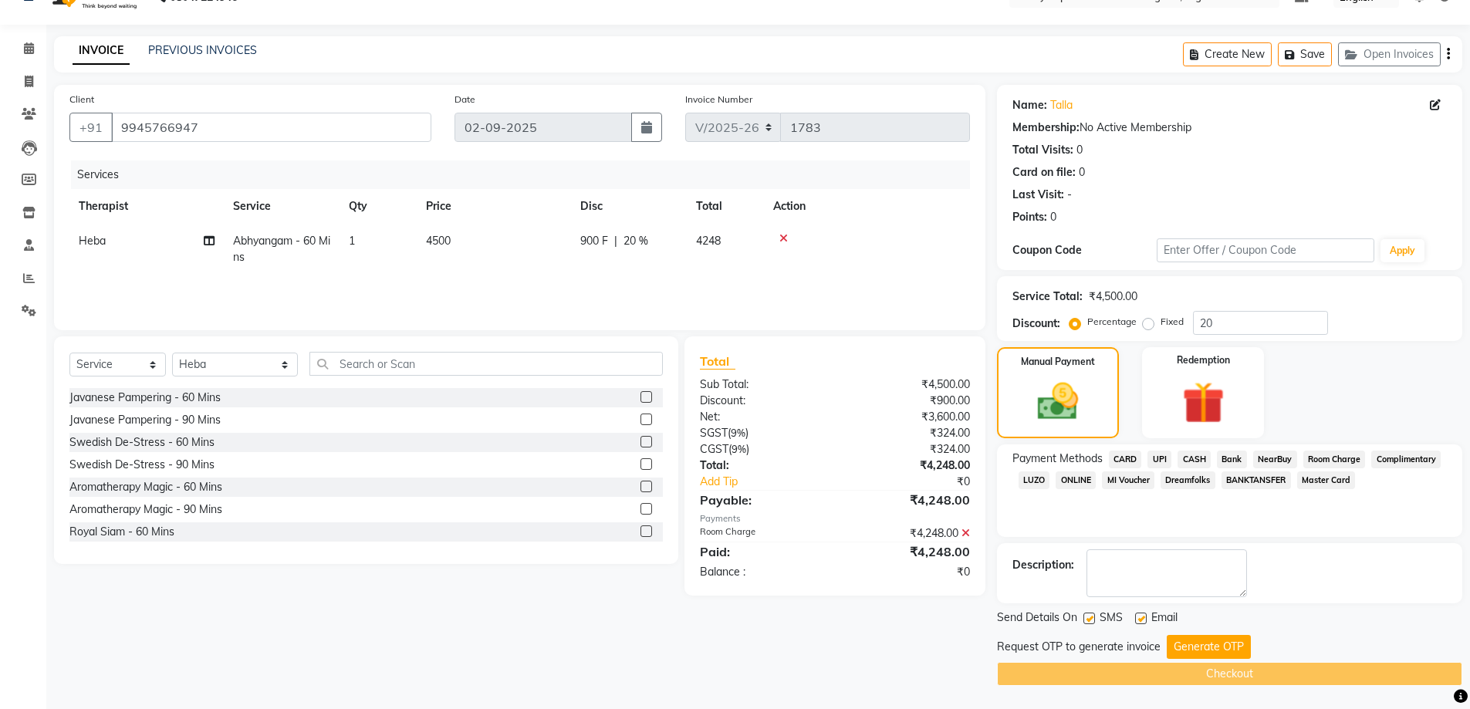
click at [1217, 633] on div "Send Details On SMS Email Request OTP to generate invoice Generate OTP Checkout" at bounding box center [1229, 648] width 465 height 76
click at [1214, 641] on button "Generate OTP" at bounding box center [1209, 647] width 84 height 24
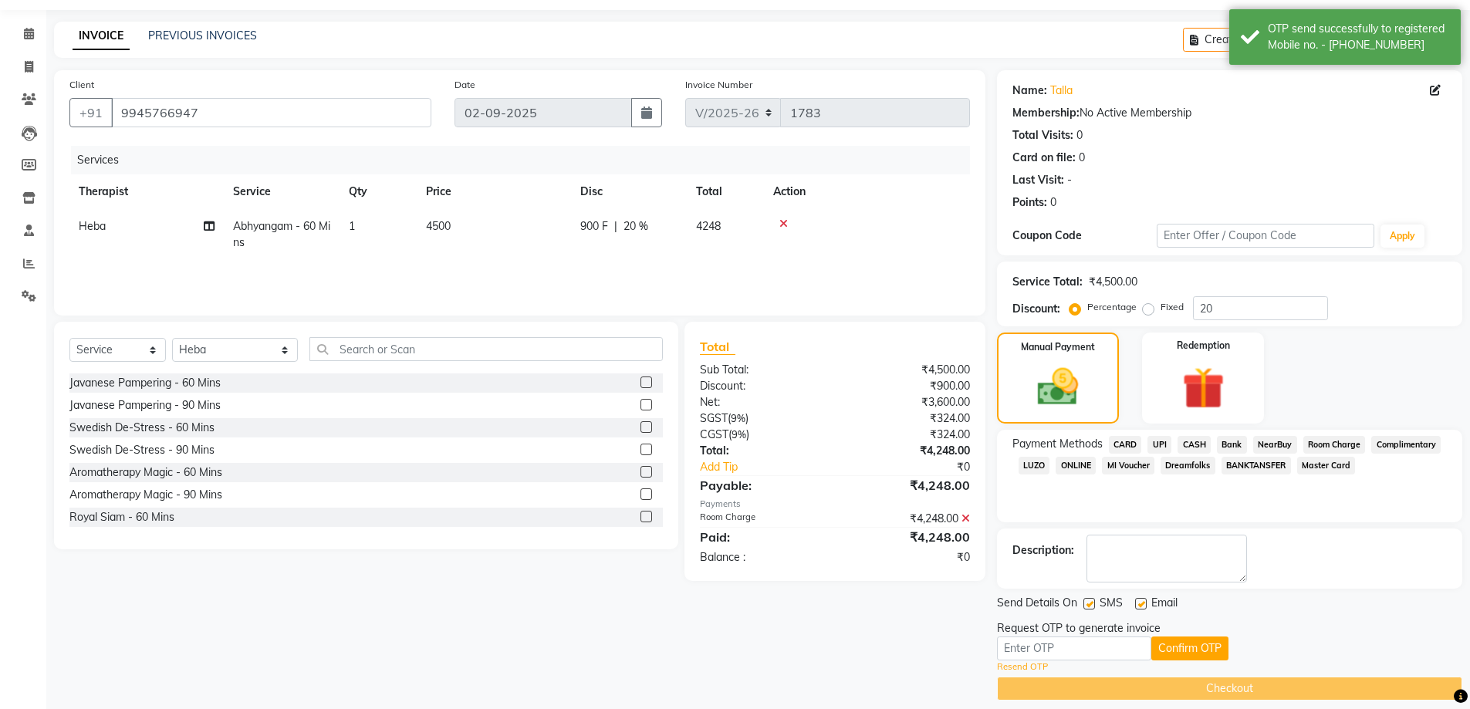
scroll to position [60, 0]
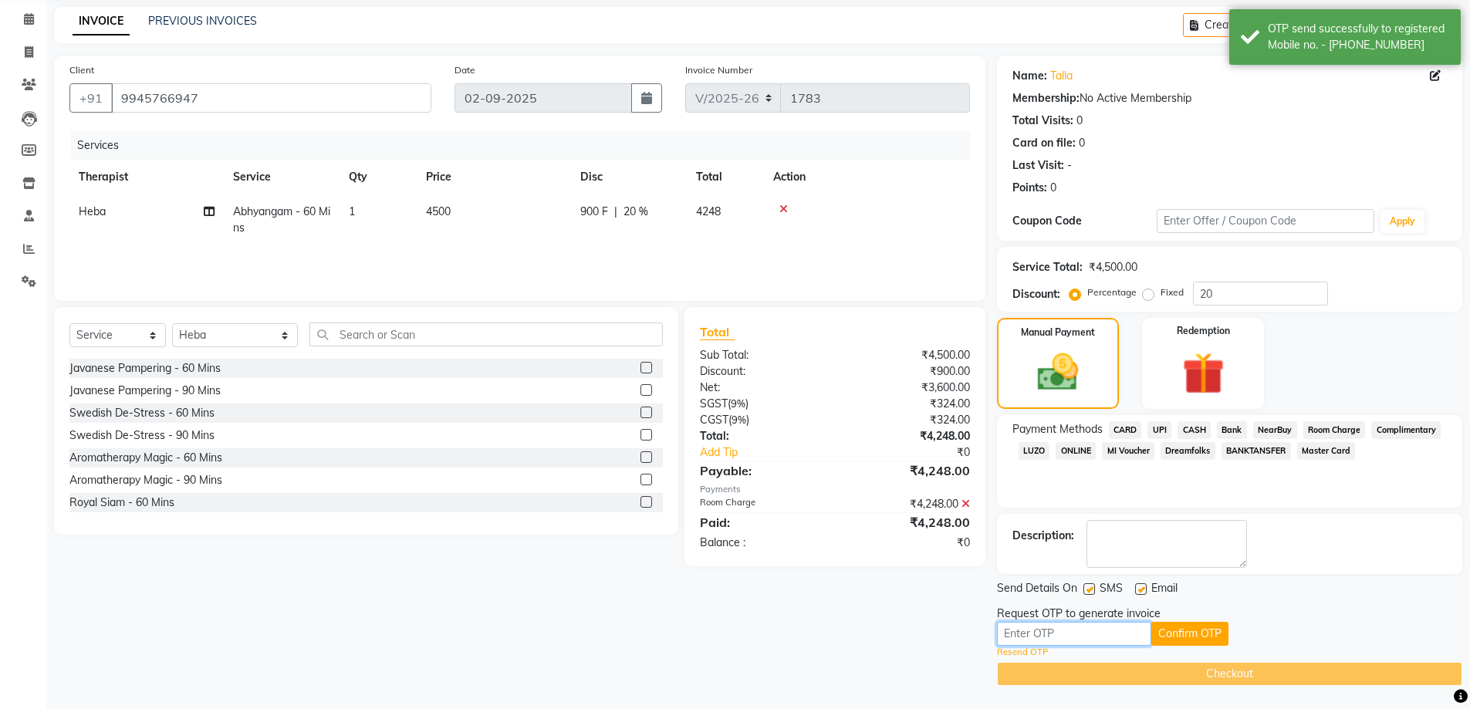
click at [1119, 640] on input "text" at bounding box center [1074, 634] width 154 height 24
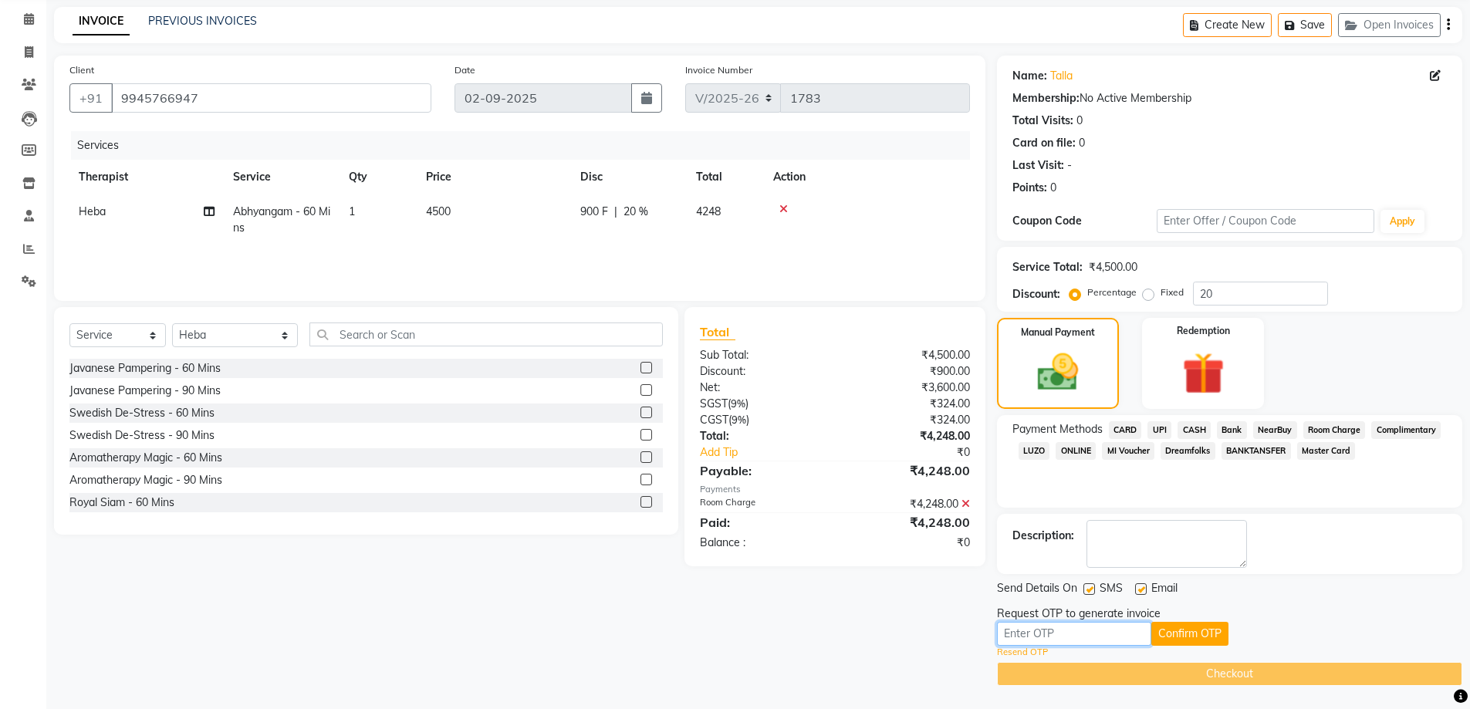
click at [1060, 627] on input "text" at bounding box center [1074, 634] width 154 height 24
type input "9593"
click at [1206, 632] on button "Confirm OTP" at bounding box center [1189, 634] width 77 height 24
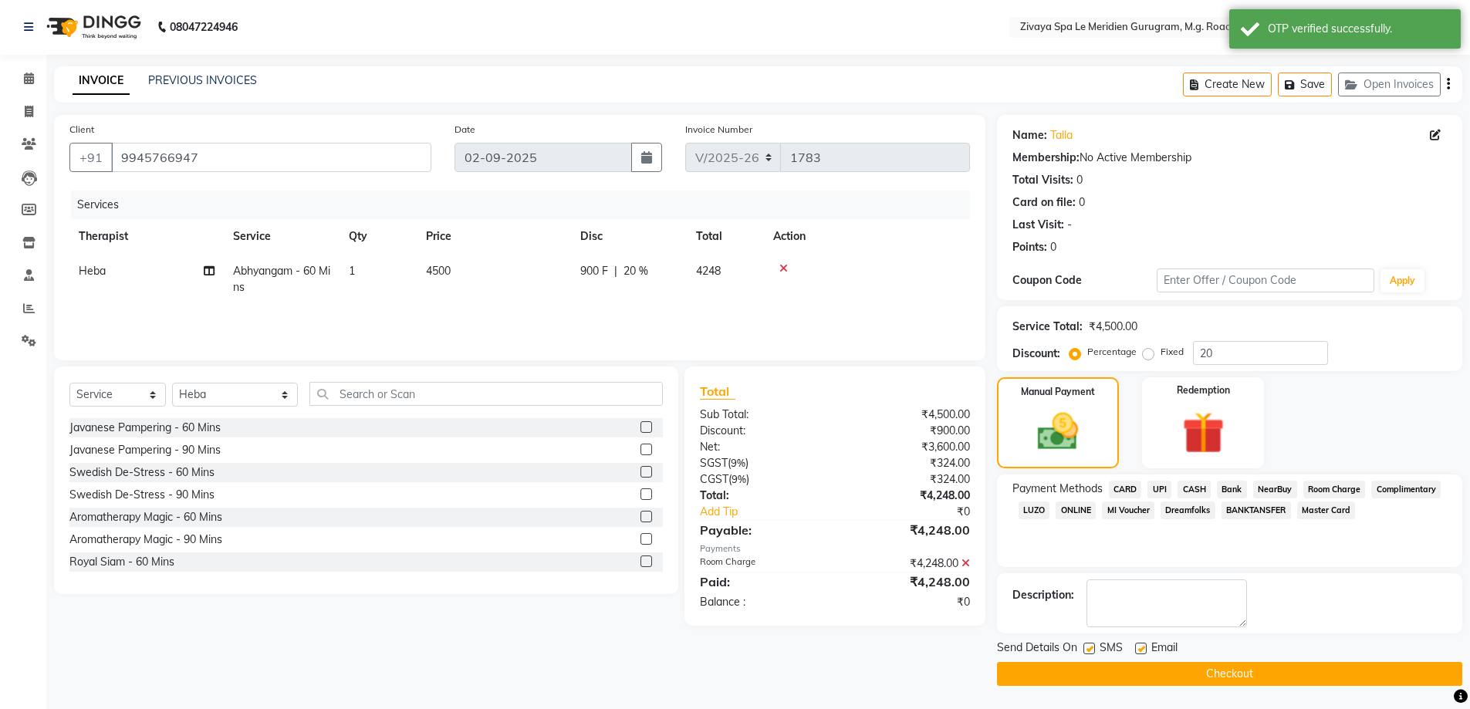
scroll to position [1, 0]
click at [1115, 666] on button "Checkout" at bounding box center [1229, 674] width 465 height 24
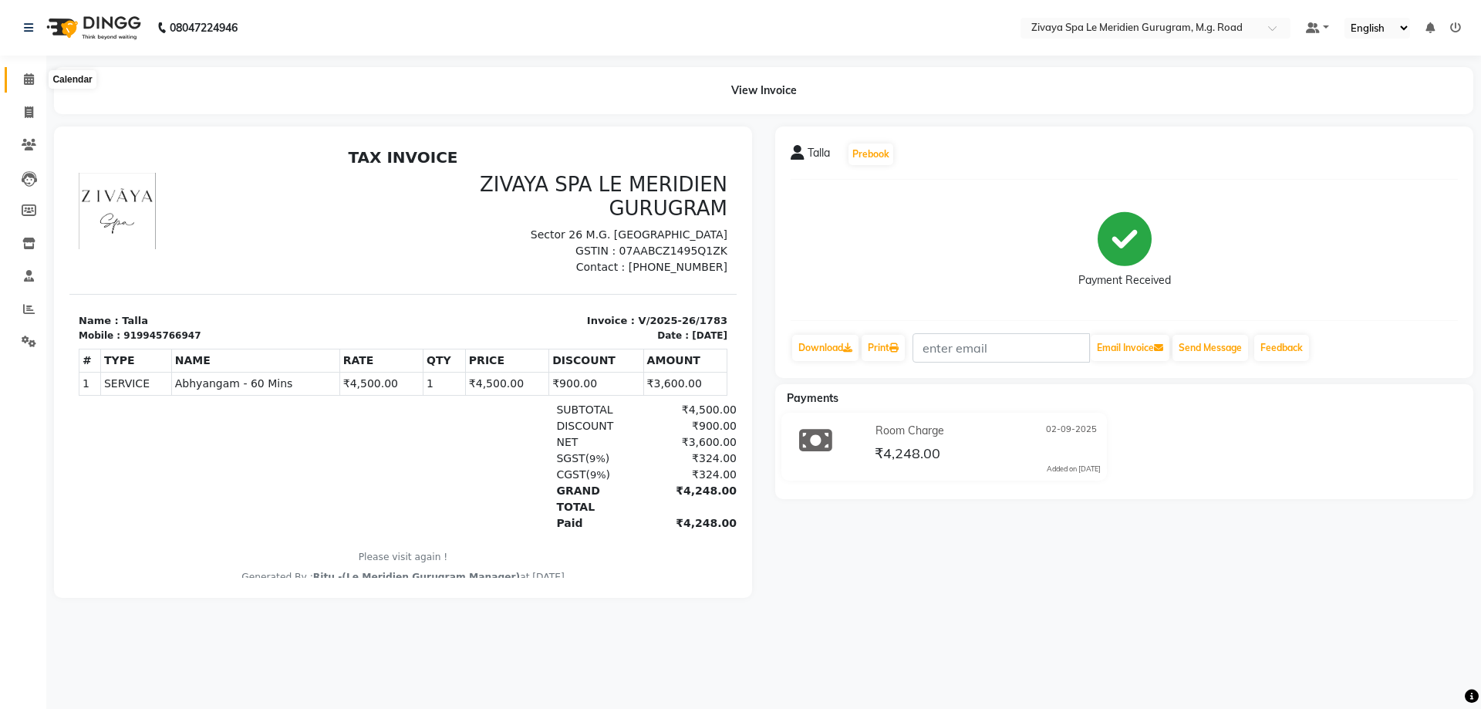
click at [34, 77] on icon at bounding box center [29, 79] width 10 height 12
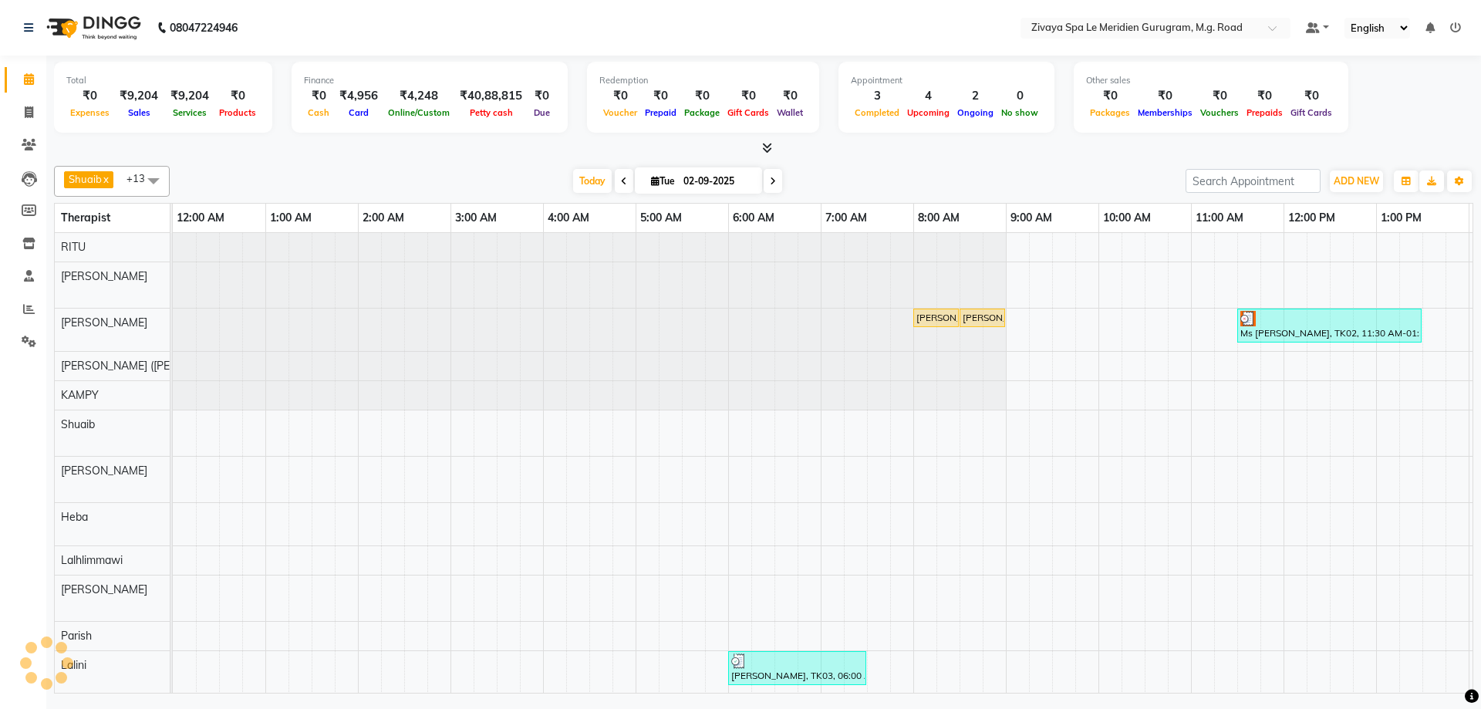
scroll to position [0, 556]
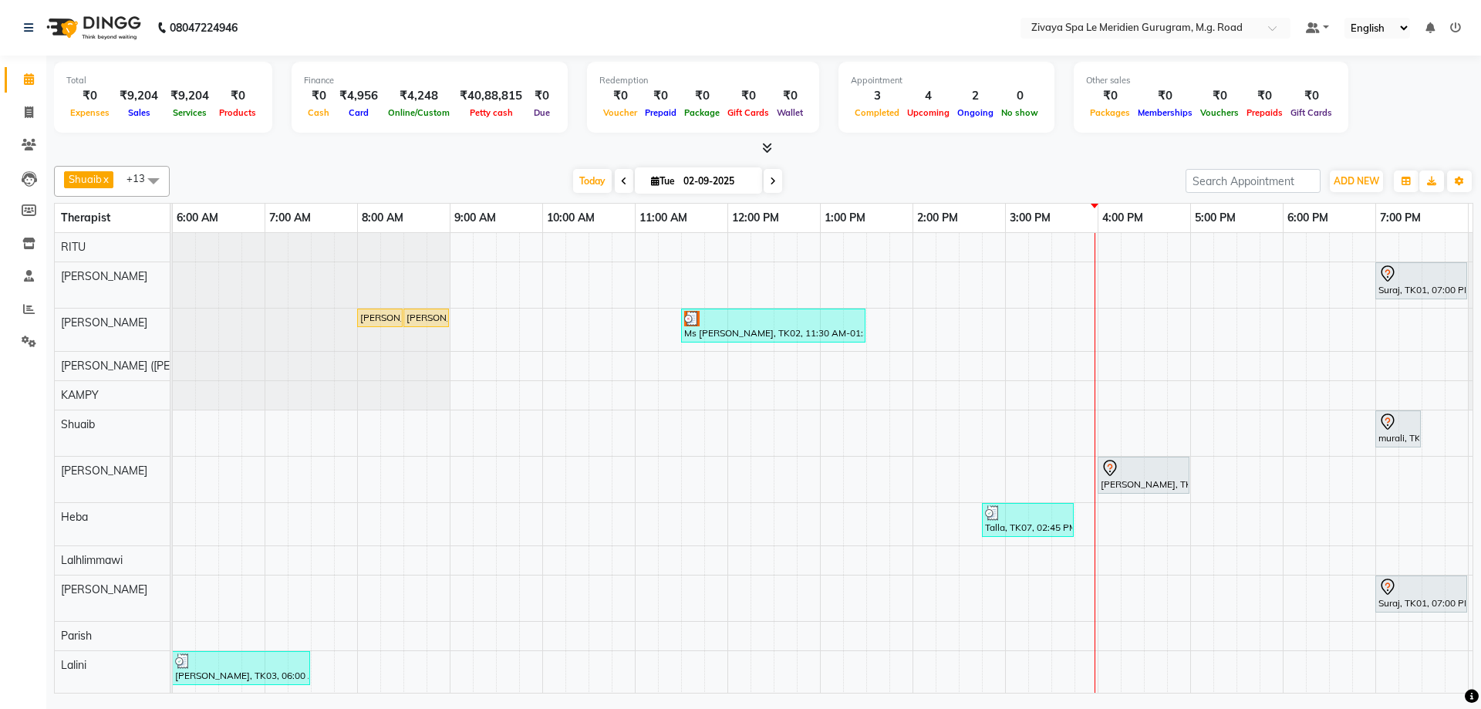
click at [1139, 480] on div "[PERSON_NAME], TK05, 04:00 PM-05:00 PM, Royal Siam - 60 Mins" at bounding box center [1144, 475] width 89 height 32
click at [1188, 254] on span "Start Service" at bounding box center [1200, 259] width 62 height 16
